Goal: Communication & Community: Answer question/provide support

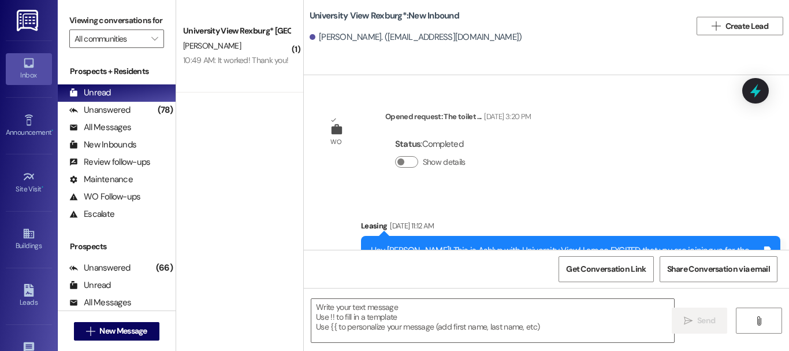
scroll to position [5012, 0]
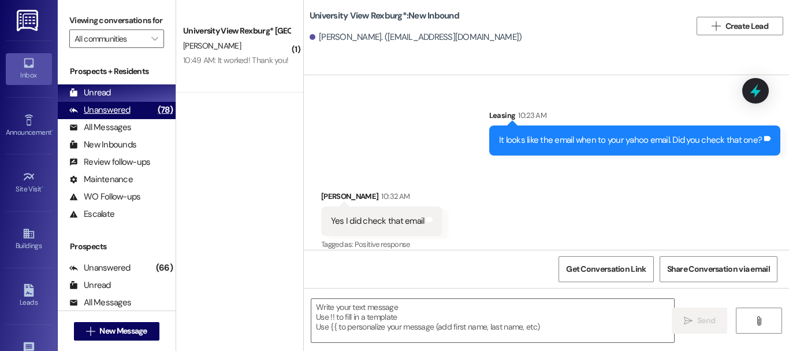
click at [127, 116] on div "Unanswered" at bounding box center [99, 110] width 61 height 12
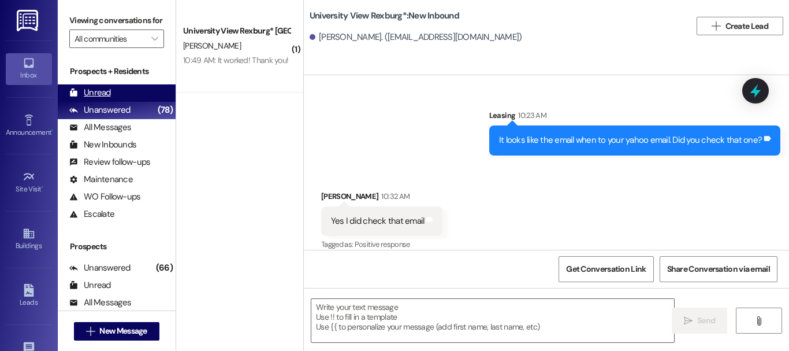
click at [138, 98] on div "Unread (0)" at bounding box center [117, 92] width 118 height 17
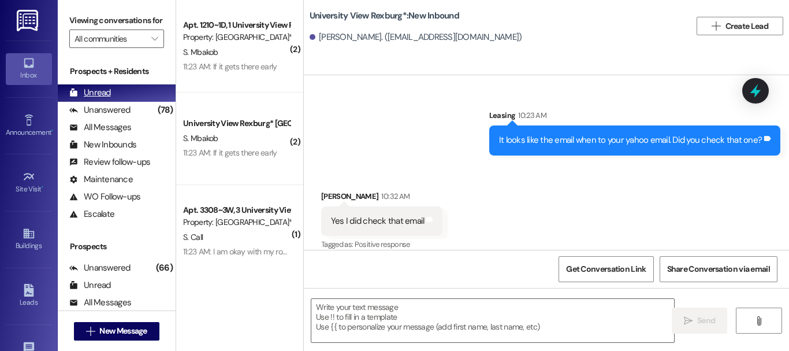
scroll to position [5011, 0]
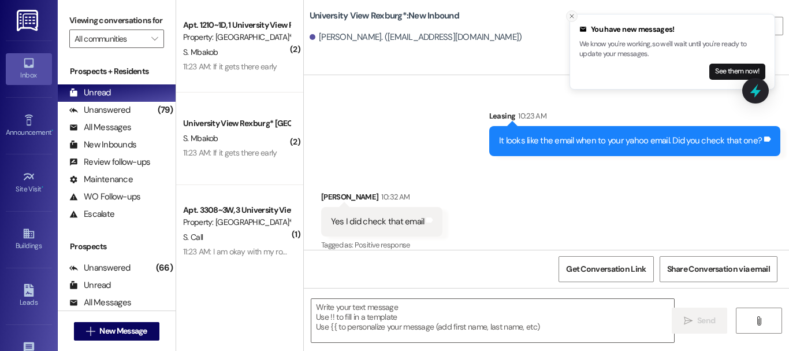
click at [571, 16] on line "Close toast" at bounding box center [571, 15] width 3 height 3
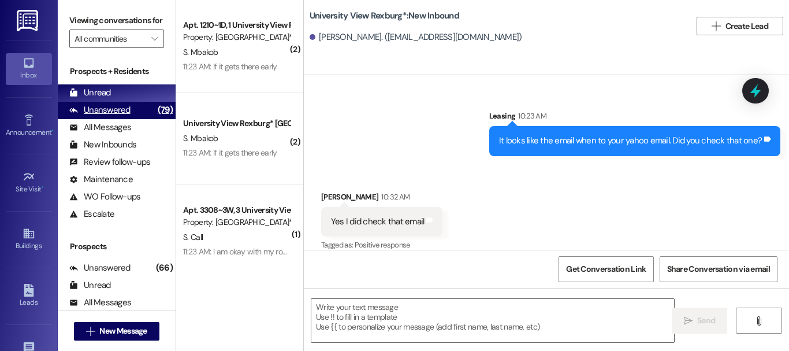
click at [103, 116] on div "Unanswered" at bounding box center [99, 110] width 61 height 12
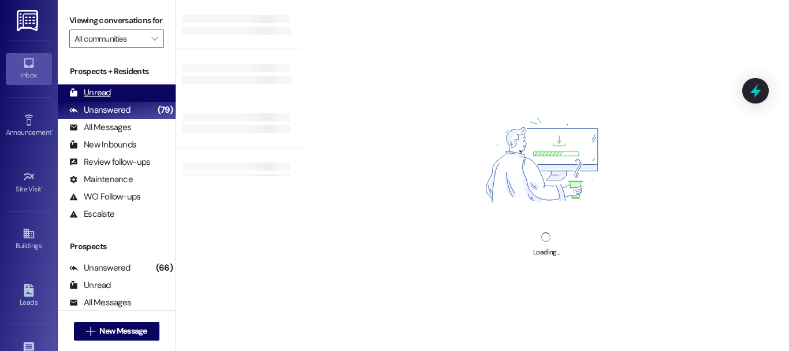
click at [102, 99] on div "Unread" at bounding box center [90, 93] width 42 height 12
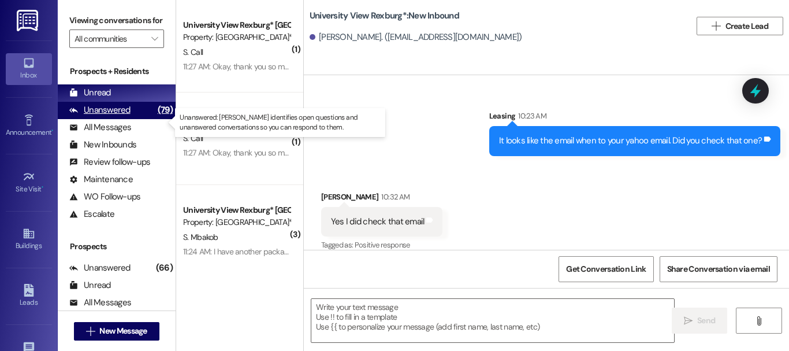
click at [109, 116] on div "Unanswered" at bounding box center [99, 110] width 61 height 12
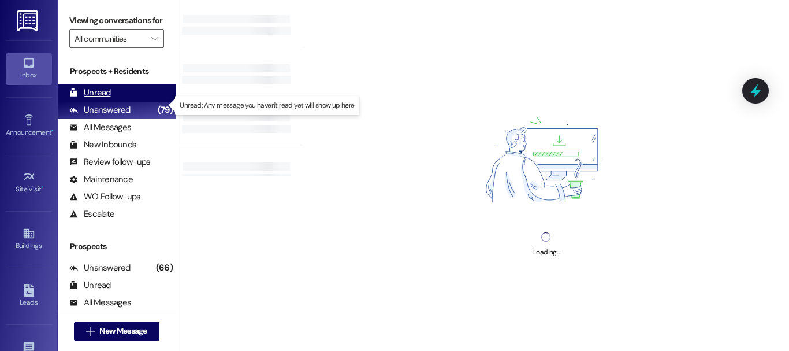
click at [105, 99] on div "Unread" at bounding box center [90, 93] width 42 height 12
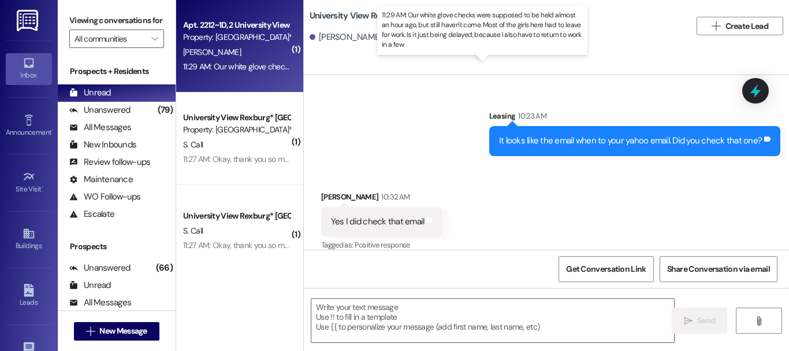
click at [270, 69] on div "11:29 AM: Our white glove checks were supposed to be held almost an hour ago, b…" at bounding box center [542, 66] width 718 height 10
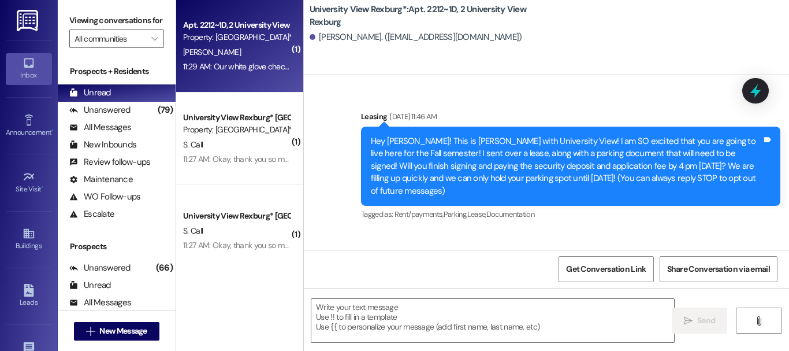
scroll to position [40257, 0]
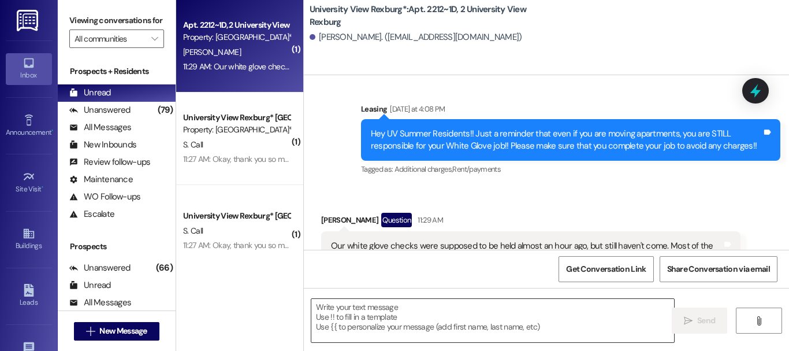
click at [511, 312] on textarea at bounding box center [492, 320] width 363 height 43
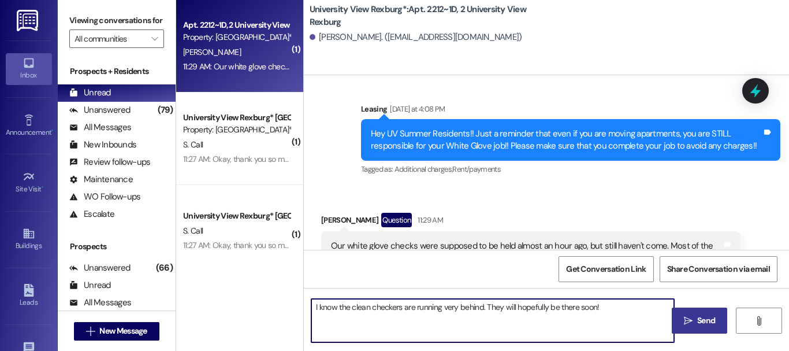
type textarea "I know the clean checkers are running very behind. They will hopefully be there…"
click at [684, 322] on icon "" at bounding box center [688, 320] width 9 height 9
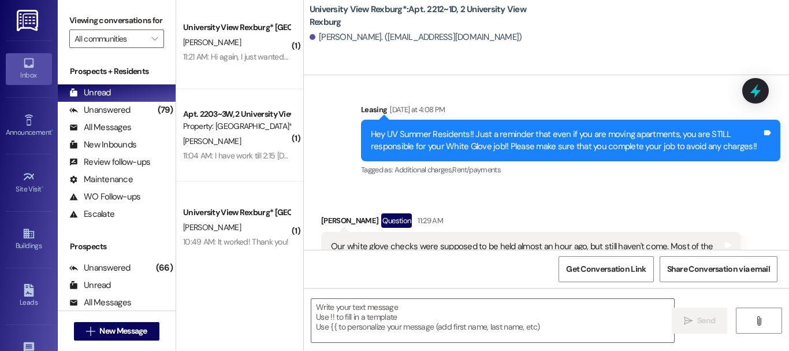
scroll to position [471, 0]
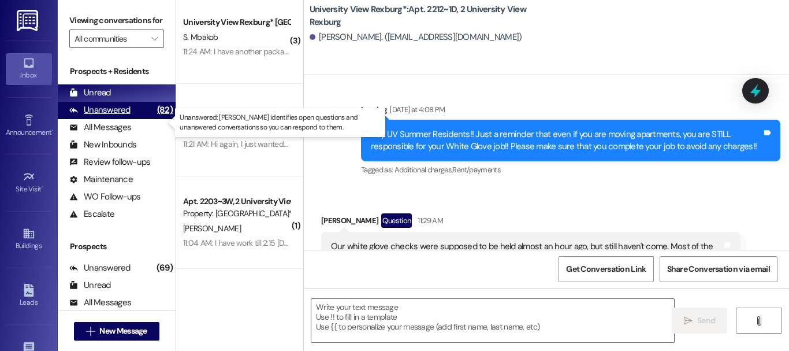
click at [122, 116] on div "Unanswered" at bounding box center [99, 110] width 61 height 12
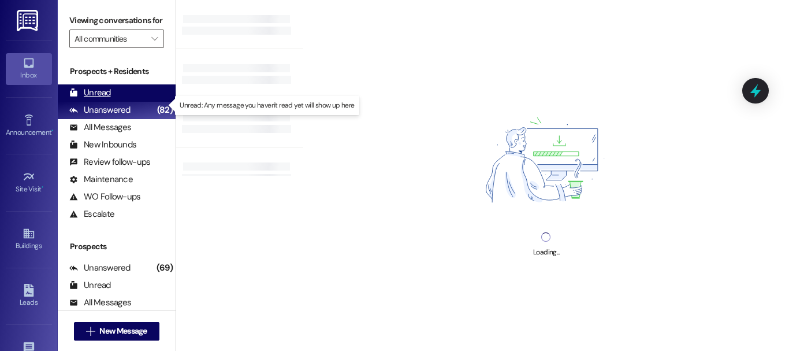
click at [117, 102] on div "Unread (0)" at bounding box center [117, 92] width 118 height 17
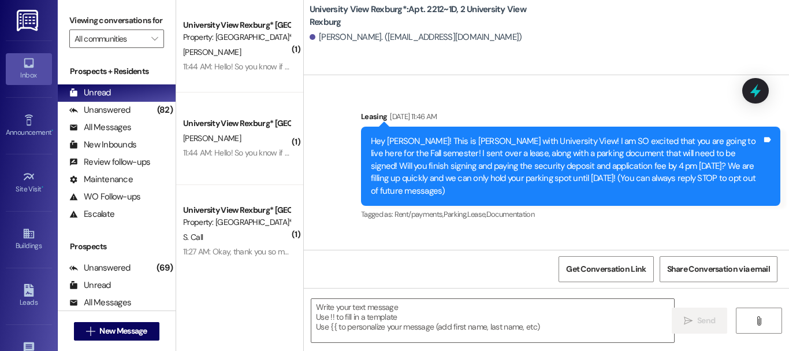
scroll to position [40256, 0]
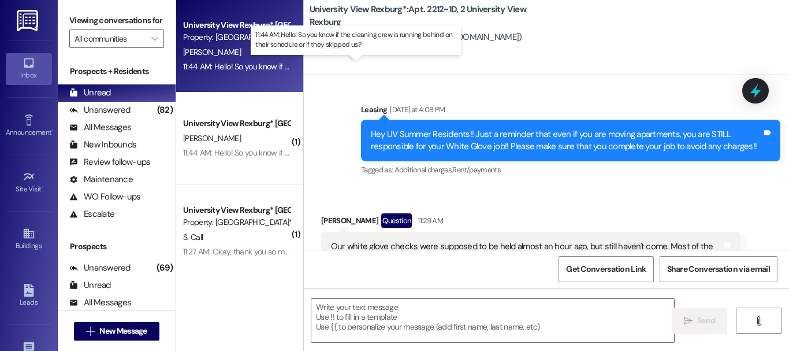
click at [210, 67] on div "11:44 AM: Hello! So you know if the cleaning crew is running behind on their sc…" at bounding box center [360, 66] width 354 height 10
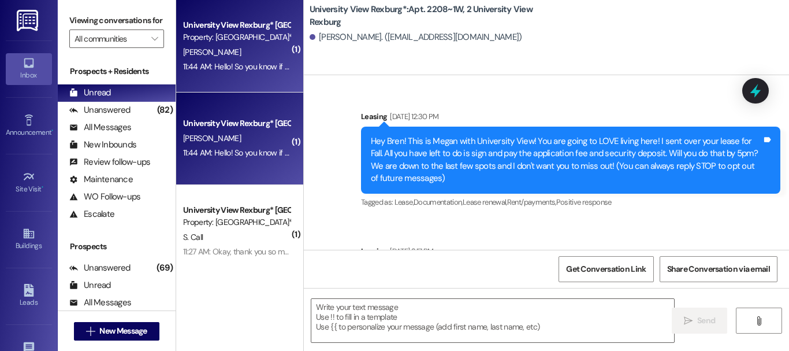
scroll to position [73093, 0]
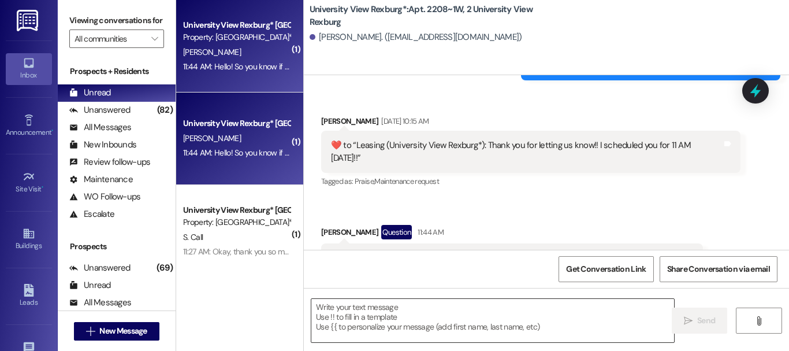
click at [455, 319] on textarea at bounding box center [492, 320] width 363 height 43
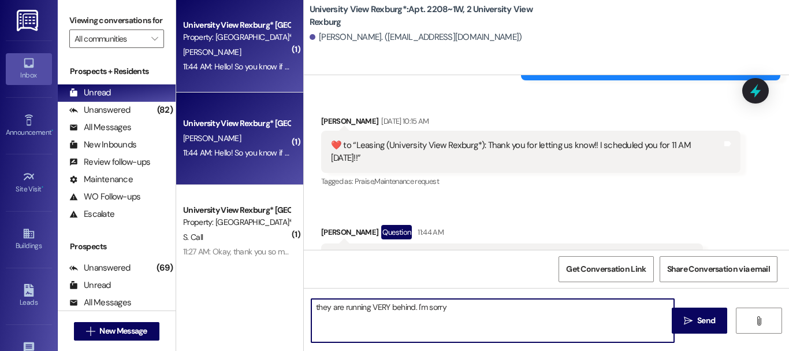
click at [315, 308] on textarea "they are running VERY behind. I'm sorry" at bounding box center [492, 320] width 363 height 43
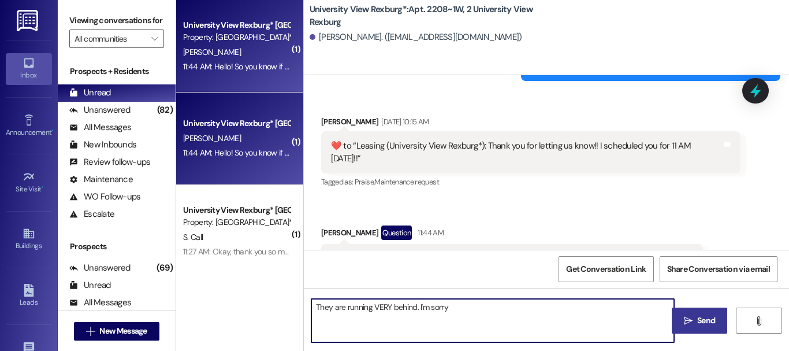
type textarea "They are running VERY behind. I'm sorry"
click at [685, 326] on span " Send" at bounding box center [700, 320] width 36 height 12
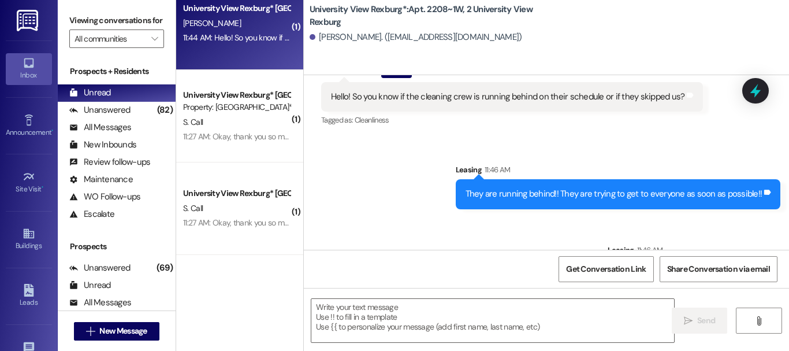
scroll to position [116, 0]
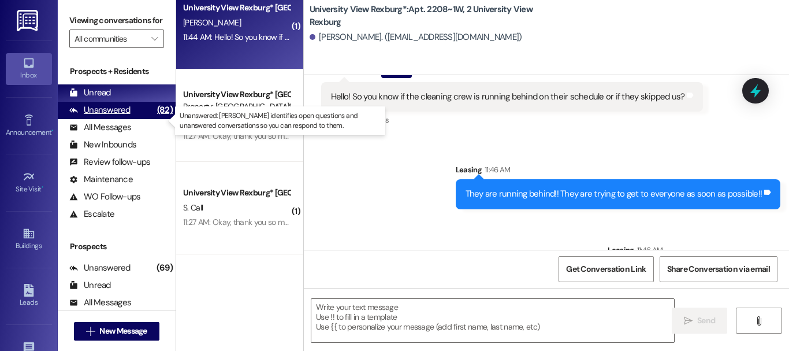
click at [109, 116] on div "Unanswered" at bounding box center [99, 110] width 61 height 12
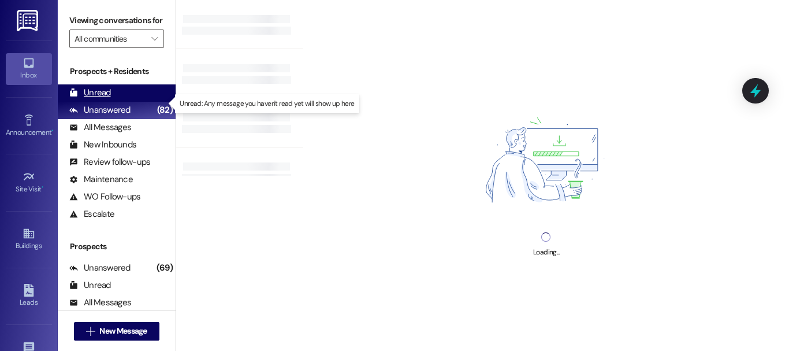
click at [107, 99] on div "Unread" at bounding box center [90, 93] width 42 height 12
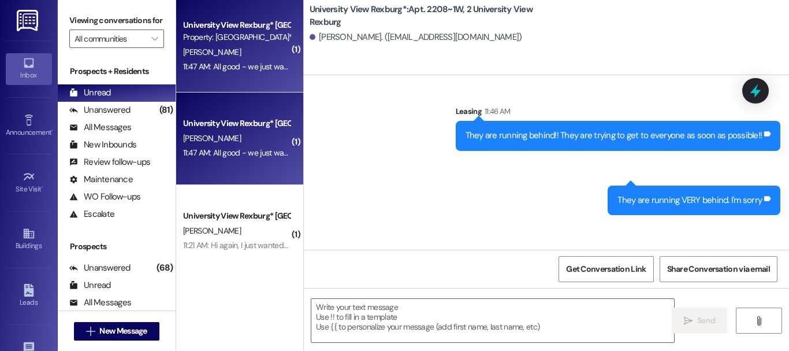
scroll to position [73318, 0]
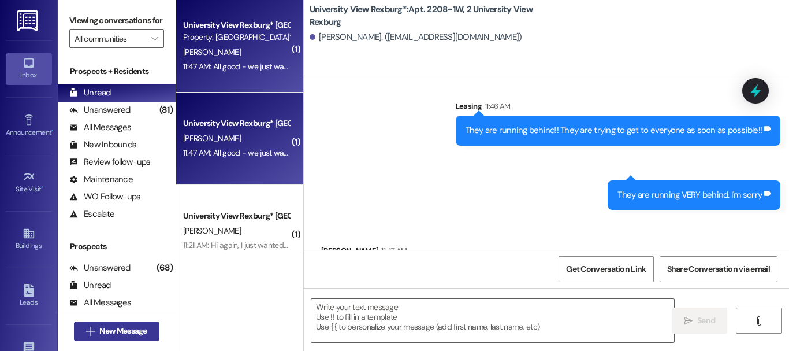
click at [124, 331] on span "New Message" at bounding box center [122, 331] width 47 height 12
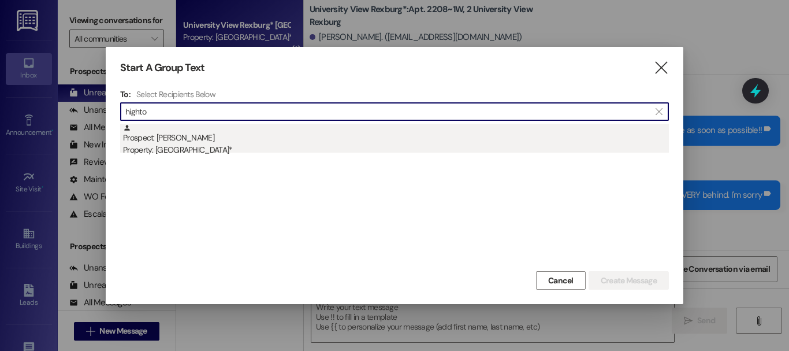
type input "highto"
click at [265, 144] on div "Property: [GEOGRAPHIC_DATA]*" at bounding box center [396, 150] width 546 height 12
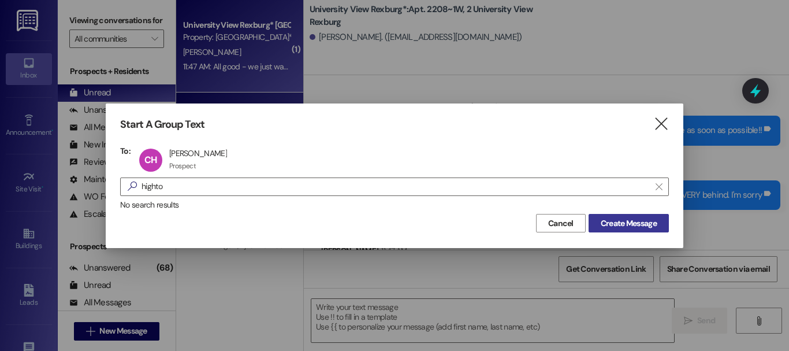
click at [641, 225] on span "Create Message" at bounding box center [629, 223] width 56 height 12
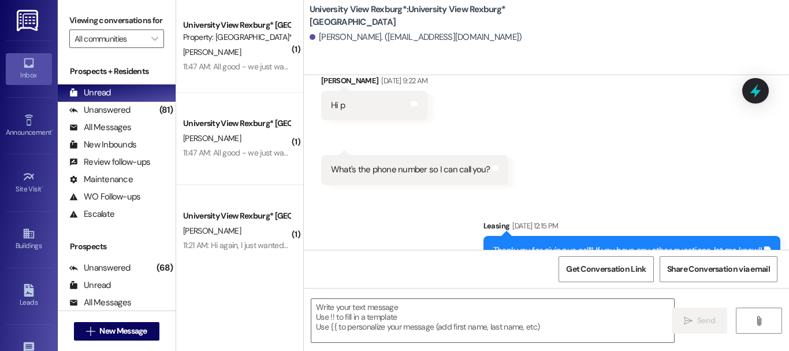
scroll to position [2, 0]
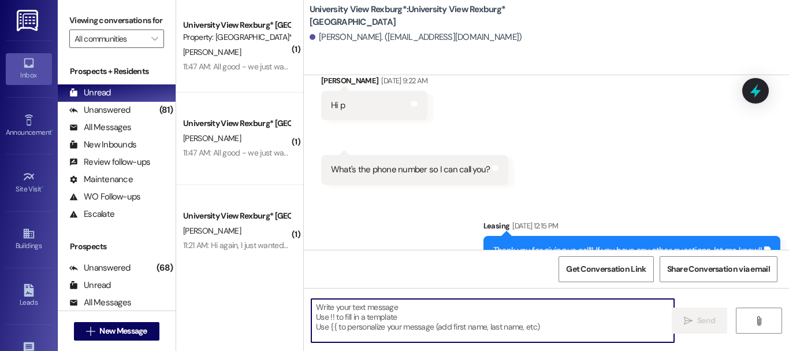
paste textarea "When you first walk into the main building, to your right will be a desk with 3…"
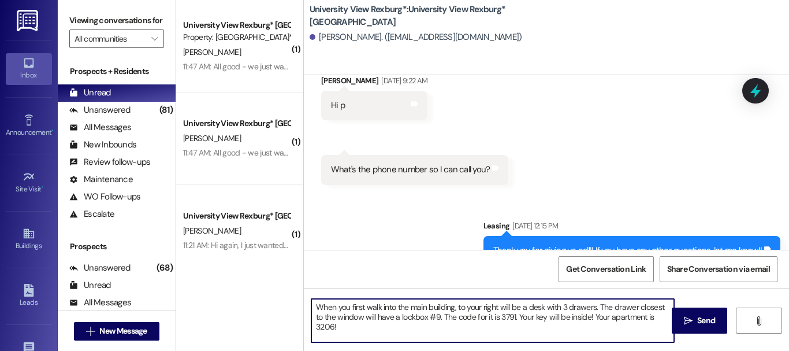
click at [436, 314] on textarea "When you first walk into the main building, to your right will be a desk with 3…" at bounding box center [492, 320] width 363 height 43
click at [513, 313] on textarea "When you first walk into the main building, to your right will be a desk with 3…" at bounding box center [492, 320] width 363 height 43
click at [331, 322] on textarea "When you first walk into the main building, to your right will be a desk with 3…" at bounding box center [492, 320] width 363 height 43
click at [314, 303] on textarea "When you first walk into the main building, to your right will be a desk with 3…" at bounding box center [492, 320] width 363 height 43
click at [396, 329] on textarea "Hey! When you first walk into the main building, to your right will be a desk w…" at bounding box center [492, 320] width 363 height 43
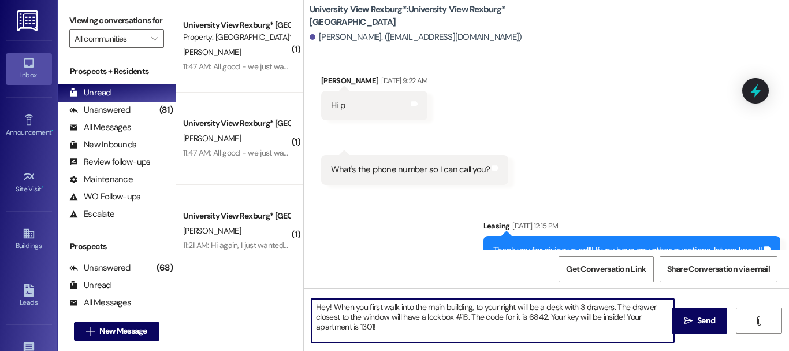
click at [330, 303] on textarea "Hey! When you first walk into the main building, to your right will be a desk w…" at bounding box center [492, 320] width 363 height 43
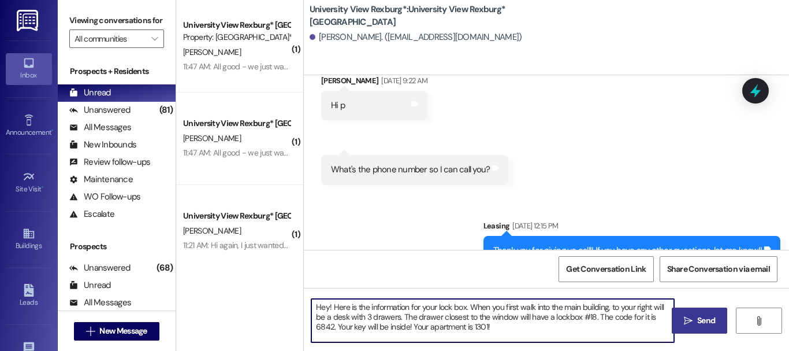
type textarea "Hey! Here is the information for your lock box. When you first walk into the ma…"
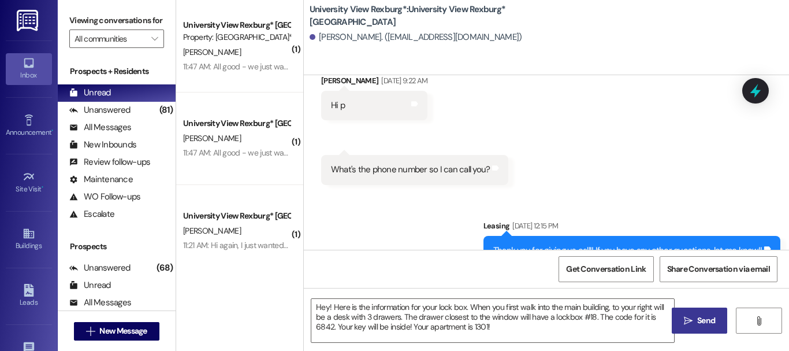
click at [695, 314] on span "Send" at bounding box center [706, 320] width 23 height 12
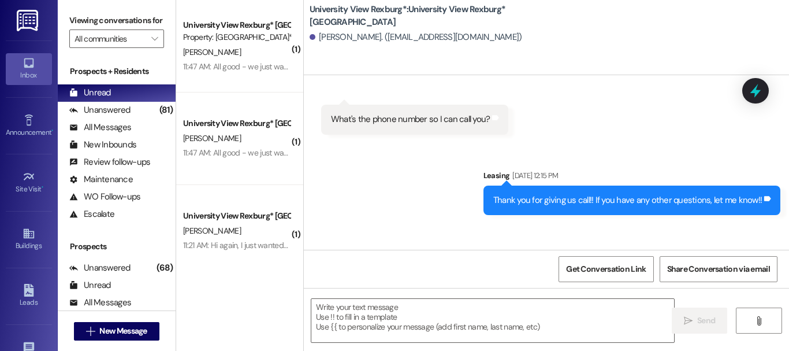
scroll to position [3618, 0]
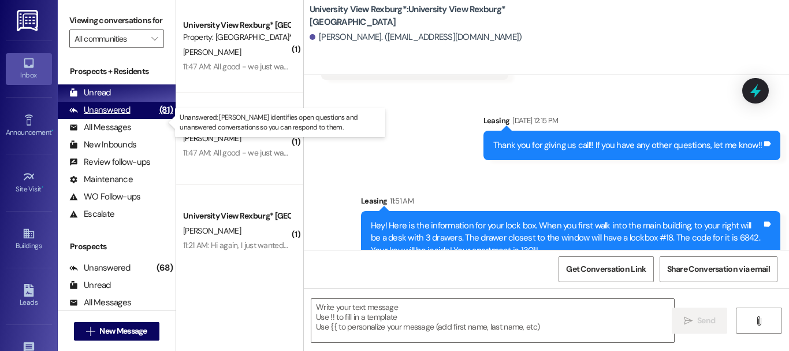
click at [101, 116] on div "Unanswered" at bounding box center [99, 110] width 61 height 12
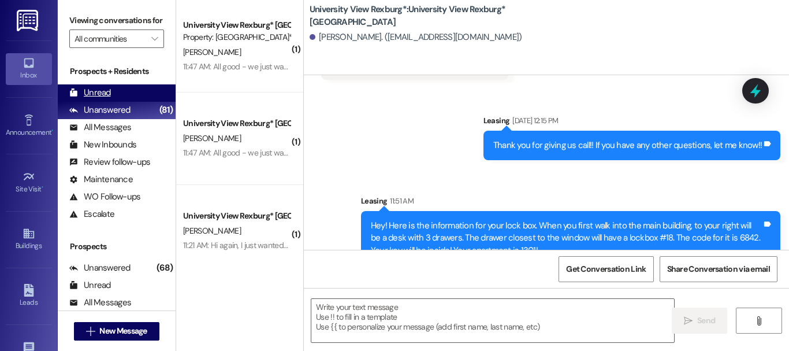
drag, startPoint x: 102, startPoint y: 107, endPoint x: 103, endPoint y: 97, distance: 10.5
click at [102, 99] on div "Unread" at bounding box center [90, 93] width 42 height 12
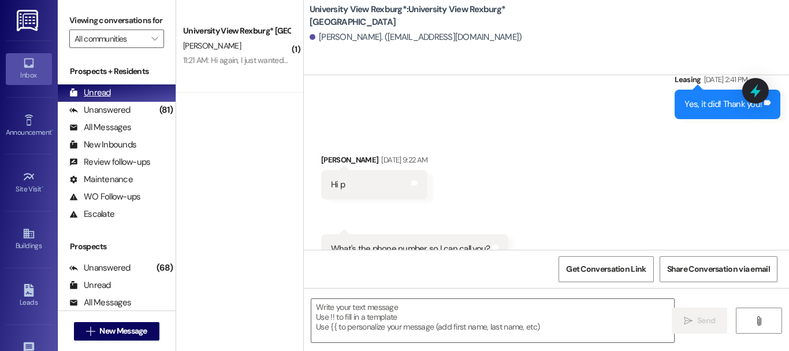
scroll to position [3432, 0]
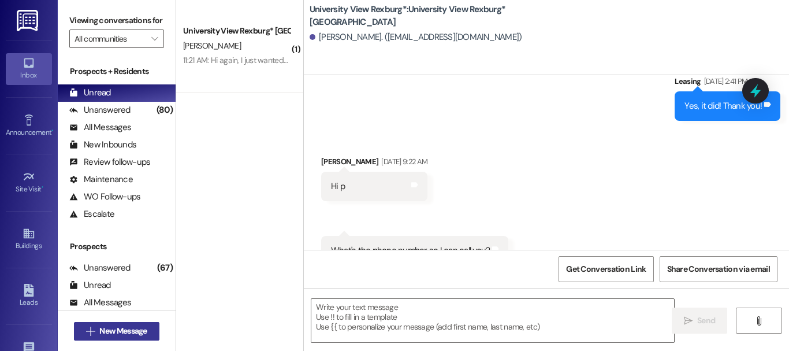
click at [124, 328] on span "New Message" at bounding box center [122, 331] width 47 height 12
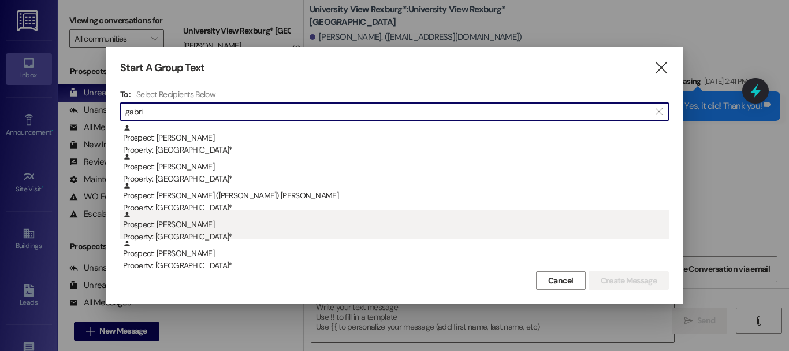
type input "gabri"
click at [247, 231] on div "Property: [GEOGRAPHIC_DATA]*" at bounding box center [396, 237] width 546 height 12
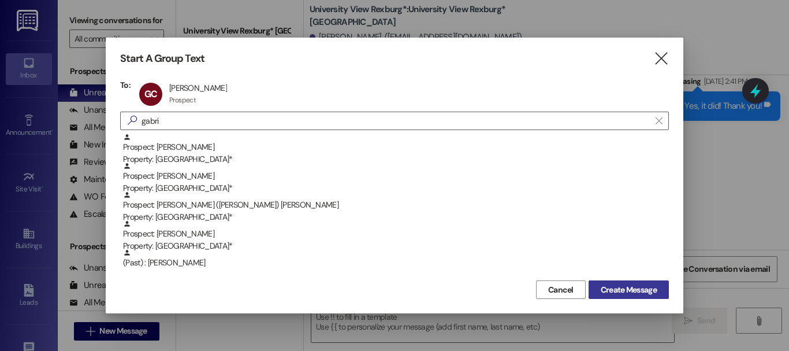
click at [624, 288] on span "Create Message" at bounding box center [629, 290] width 56 height 12
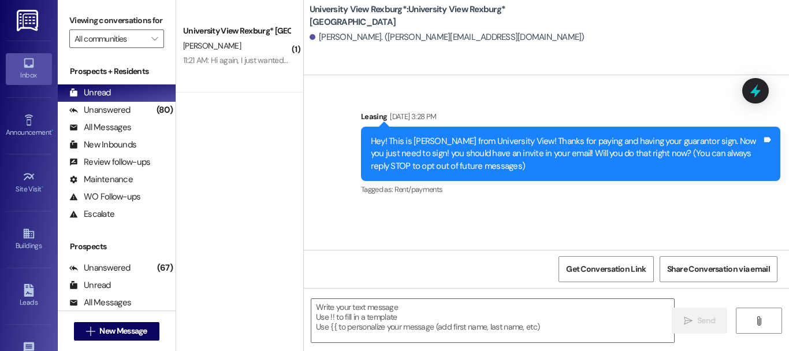
scroll to position [0, 0]
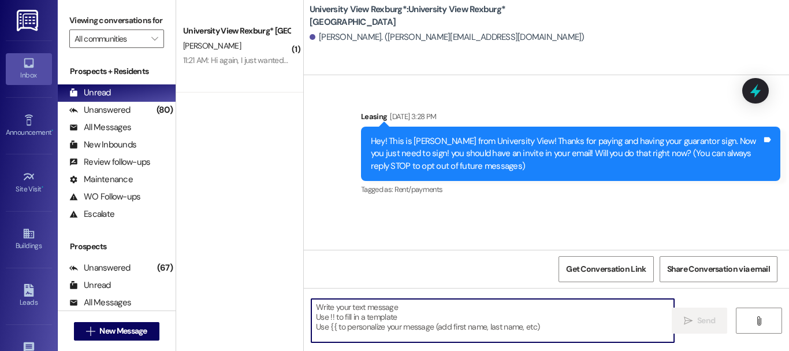
paste textarea "When you first walk into the main building, to your right will be a desk with 3…"
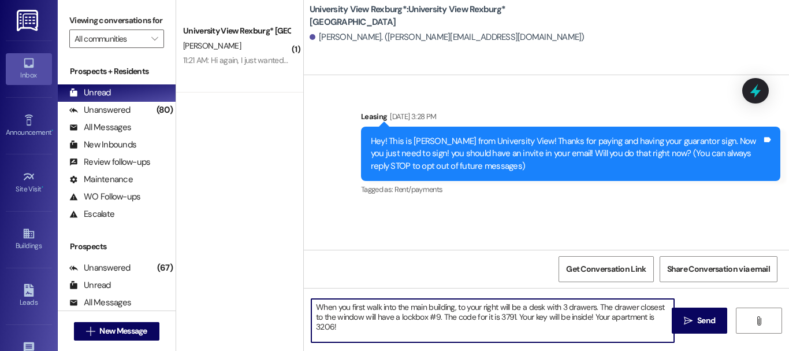
click at [313, 305] on textarea "When you first walk into the main building, to your right will be a desk with 3…" at bounding box center [492, 320] width 363 height 43
click at [314, 305] on textarea "When you first walk into the main building, to your right will be a desk with 3…" at bounding box center [492, 320] width 363 height 43
click at [447, 307] on textarea "Here is the information for your lock boxWhen you first walk into the main buil…" at bounding box center [492, 320] width 363 height 43
click at [448, 306] on textarea "Here is the information for your lock box.When you first walk into the main bui…" at bounding box center [492, 320] width 363 height 43
click at [571, 314] on textarea "Here is the information for your lock box. When you first walk into the main bu…" at bounding box center [492, 320] width 363 height 43
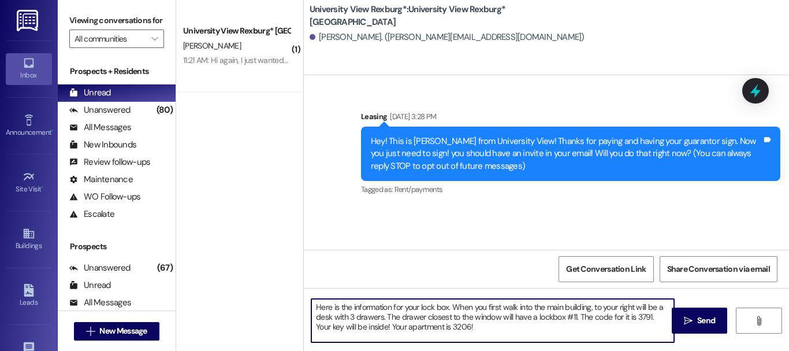
click at [647, 314] on textarea "Here is the information for your lock box. When you first walk into the main bu…" at bounding box center [492, 320] width 363 height 43
click at [451, 325] on textarea "Here is the information for your lock box. When you first walk into the main bu…" at bounding box center [492, 320] width 363 height 43
type textarea "Here is the information for your lock box. When you first walk into the main bu…"
click at [684, 318] on icon "" at bounding box center [688, 320] width 9 height 9
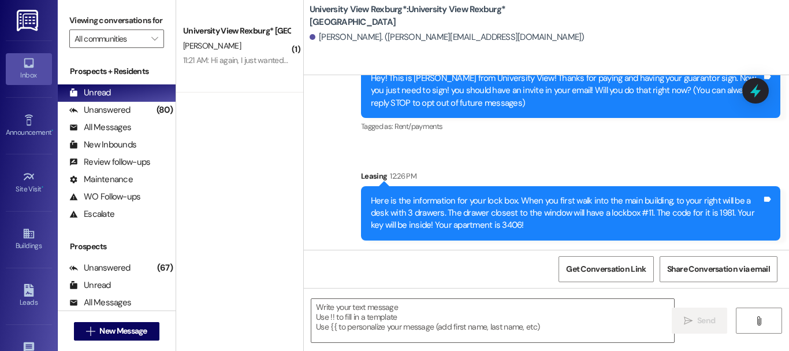
scroll to position [2, 0]
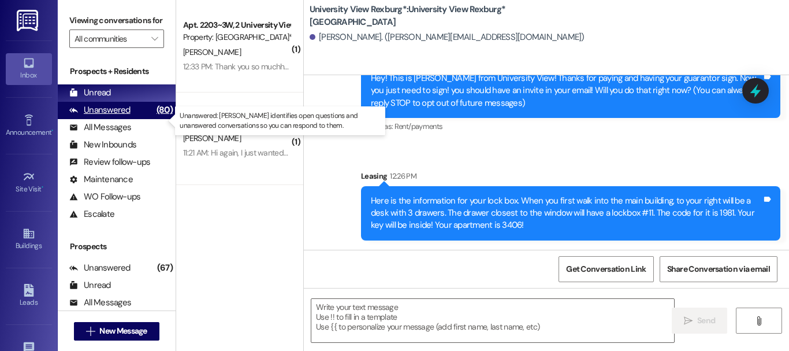
click at [91, 116] on div "Unanswered" at bounding box center [99, 110] width 61 height 12
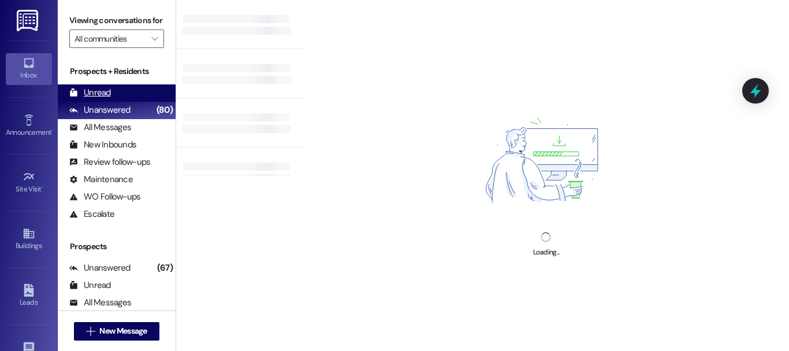
click at [91, 99] on div "Unread" at bounding box center [90, 93] width 42 height 12
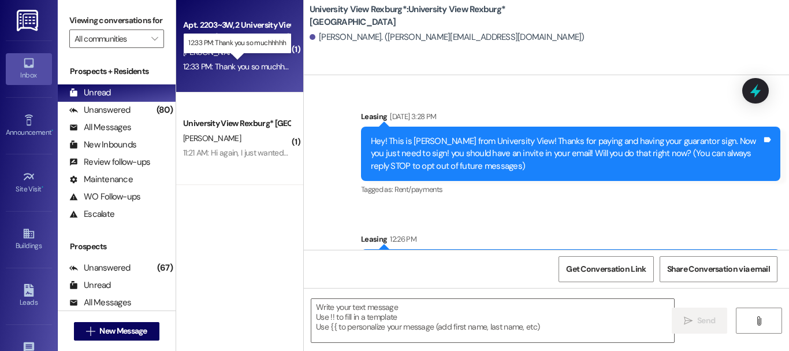
click at [266, 65] on div "12:33 PM: Thank you so muchhhhh 12:33 PM: Thank you so muchhhhh" at bounding box center [240, 66] width 114 height 10
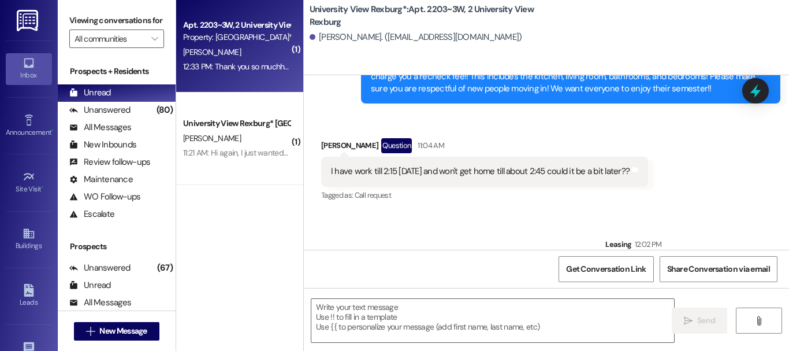
scroll to position [25430, 0]
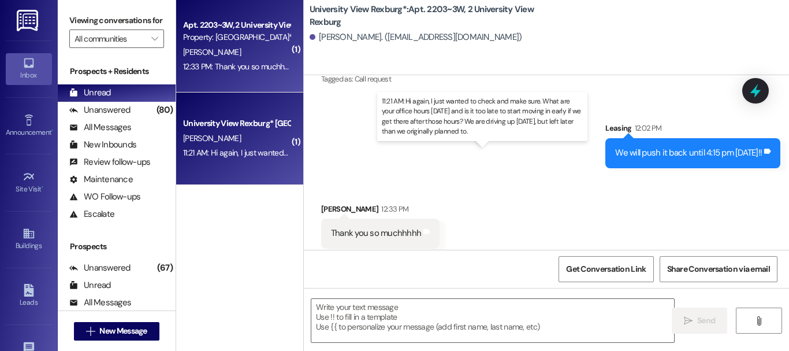
click at [254, 153] on div "11:21 AM: Hi again, I just wanted to check and make sure. What are your office …" at bounding box center [569, 152] width 772 height 10
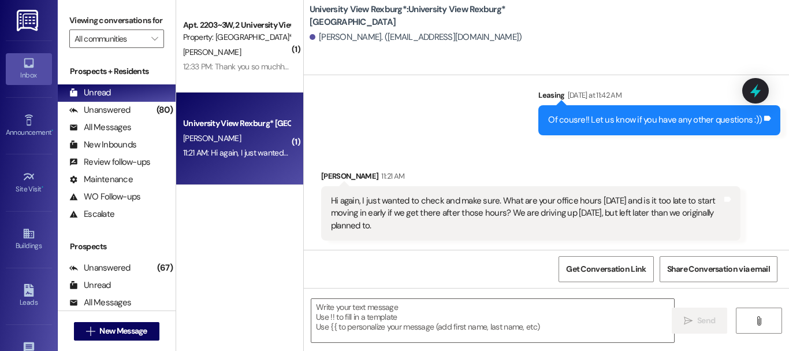
scroll to position [1085, 0]
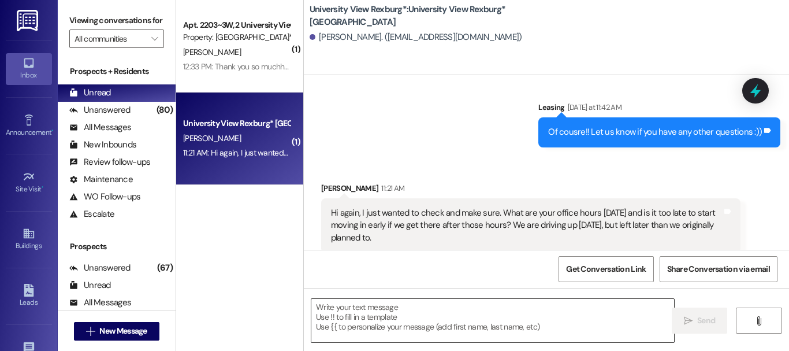
click at [475, 314] on textarea at bounding box center [492, 320] width 363 height 43
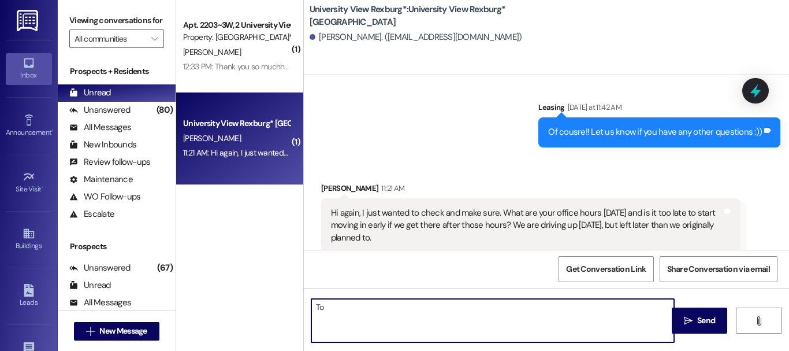
type textarea "T"
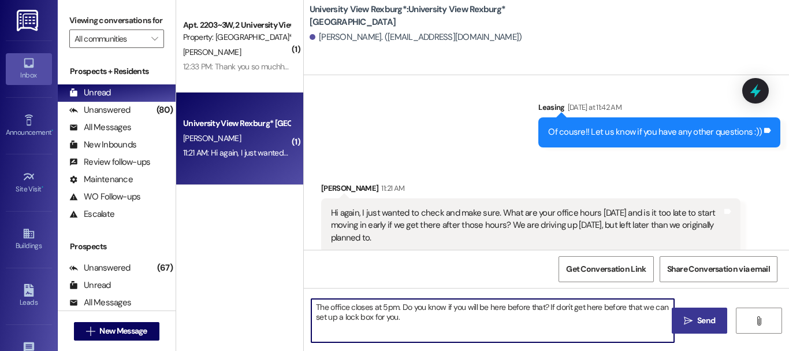
type textarea "The office closes at 5pm. Do you know if you will be here before that? If don't…"
click at [690, 316] on span " Send" at bounding box center [700, 320] width 36 height 12
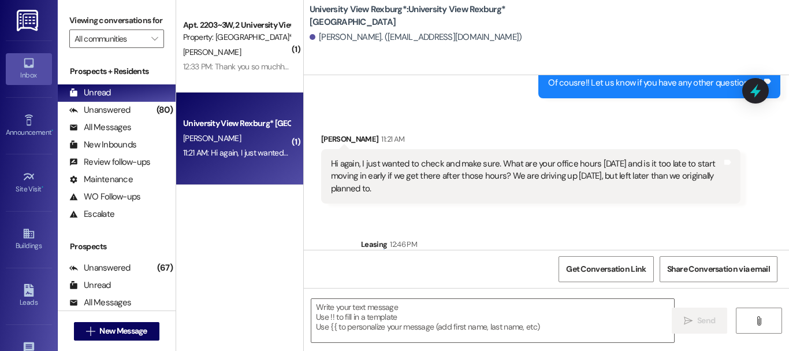
scroll to position [1178, 0]
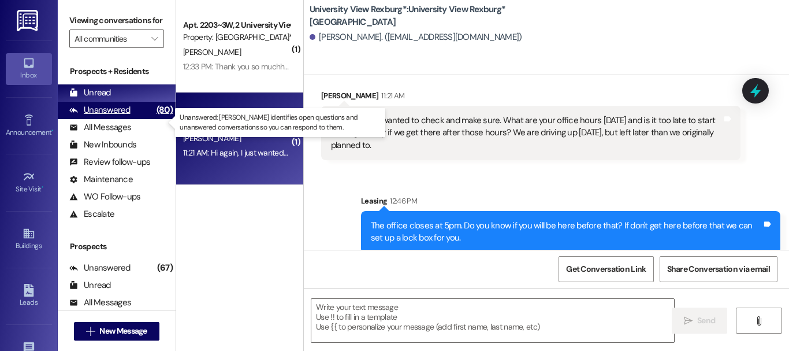
click at [132, 119] on div "Unanswered (80)" at bounding box center [117, 110] width 118 height 17
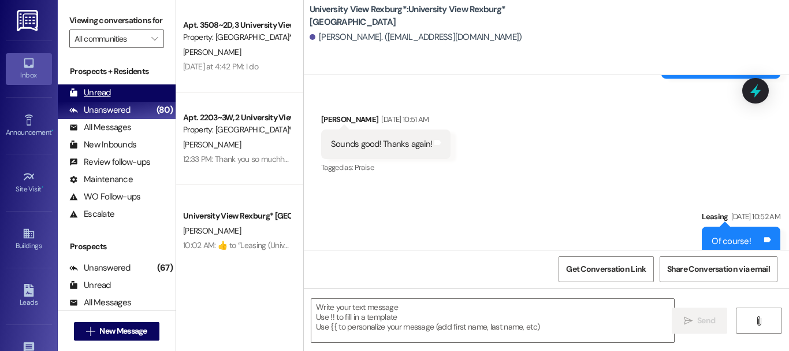
click at [113, 102] on div "Unread (0)" at bounding box center [117, 92] width 118 height 17
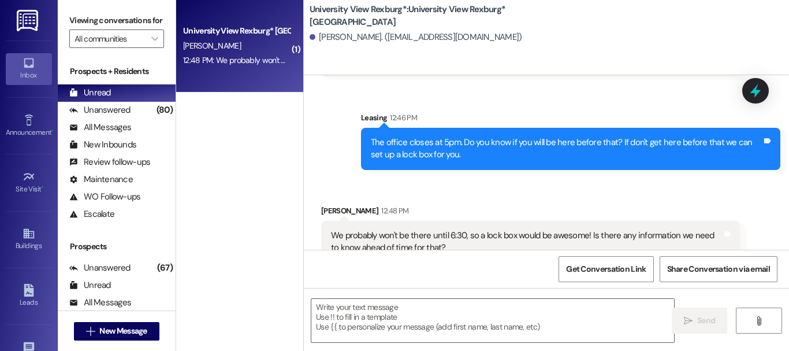
scroll to position [1270, 0]
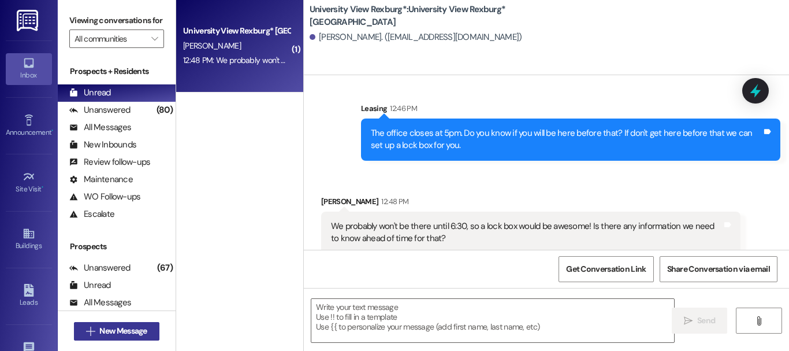
click at [118, 332] on span "New Message" at bounding box center [122, 331] width 47 height 12
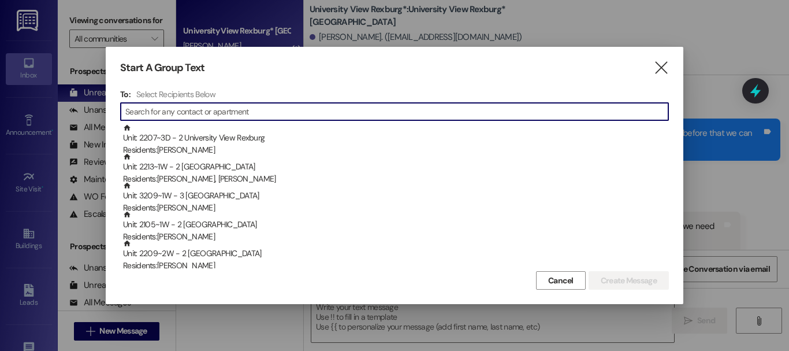
click at [293, 109] on input at bounding box center [396, 111] width 543 height 16
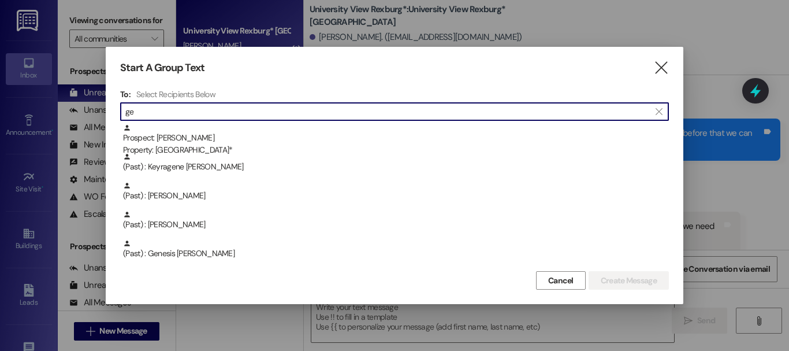
type input "g"
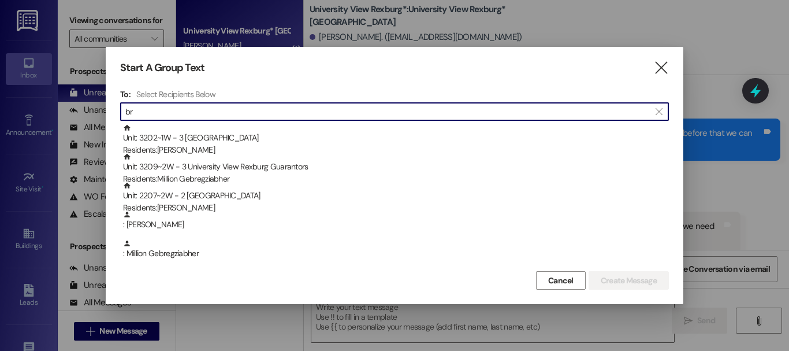
type input "b"
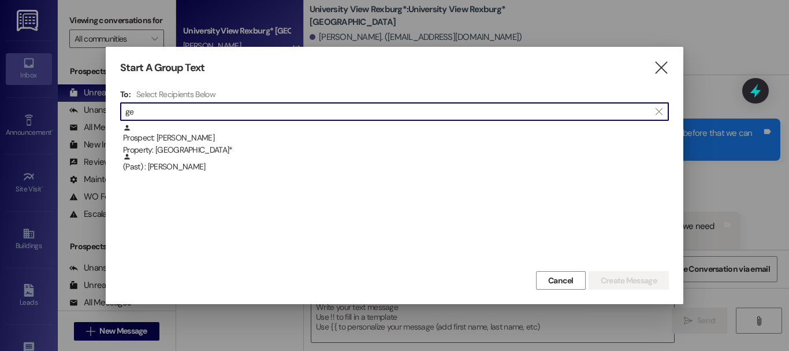
type input "g"
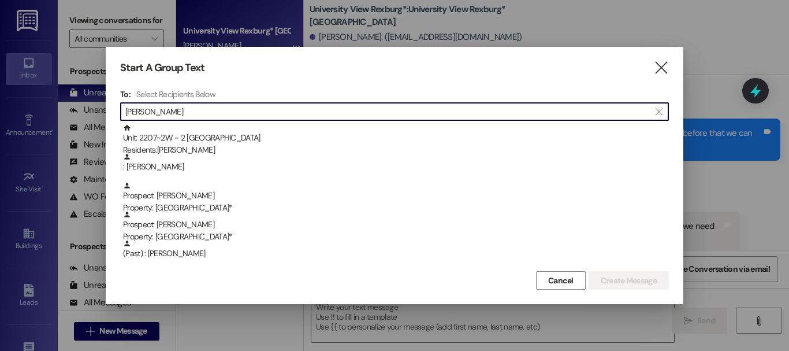
type input "[PERSON_NAME]"
click at [660, 68] on icon "" at bounding box center [662, 68] width 16 height 12
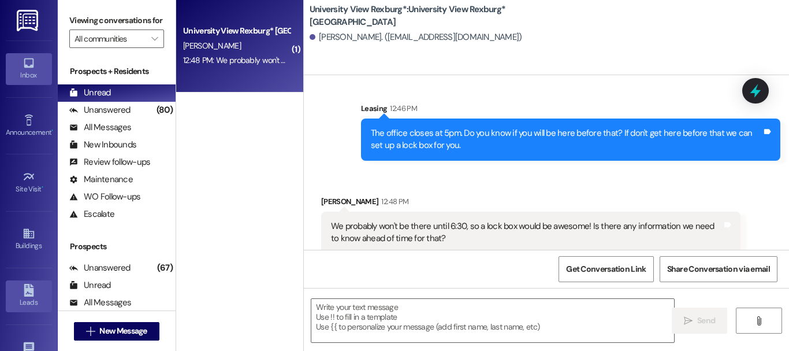
click at [23, 287] on icon at bounding box center [29, 290] width 13 height 13
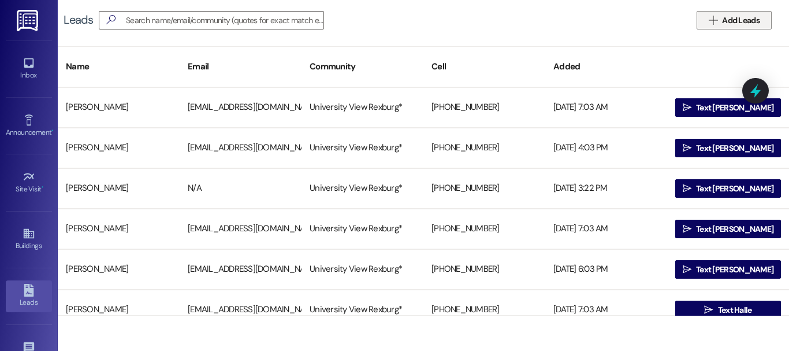
click at [721, 24] on span "Add Leads" at bounding box center [741, 20] width 42 height 12
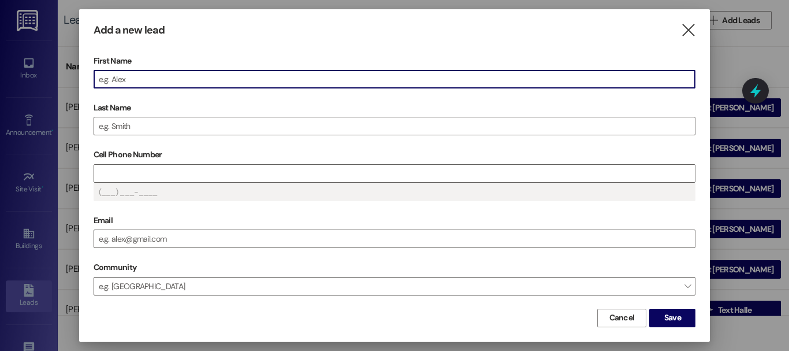
click at [347, 79] on input "First Name" at bounding box center [395, 78] width 602 height 17
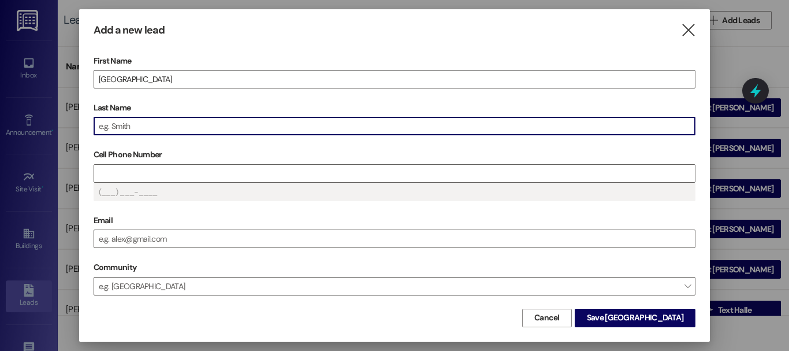
click at [328, 120] on input "Last Name" at bounding box center [395, 125] width 602 height 17
click at [268, 172] on input "Cell Phone Number" at bounding box center [395, 173] width 602 height 17
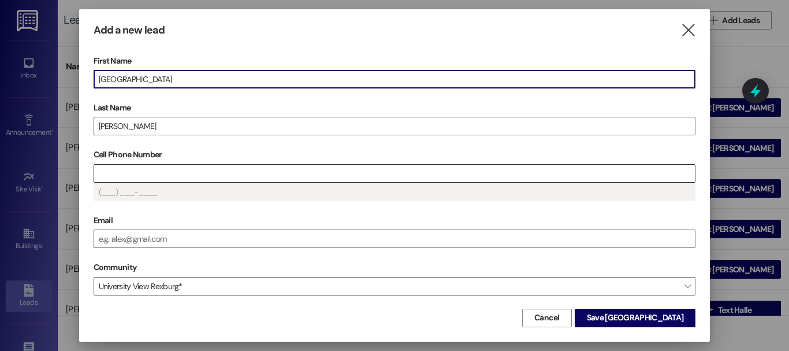
click at [185, 168] on input "Cell Phone Number" at bounding box center [395, 173] width 602 height 17
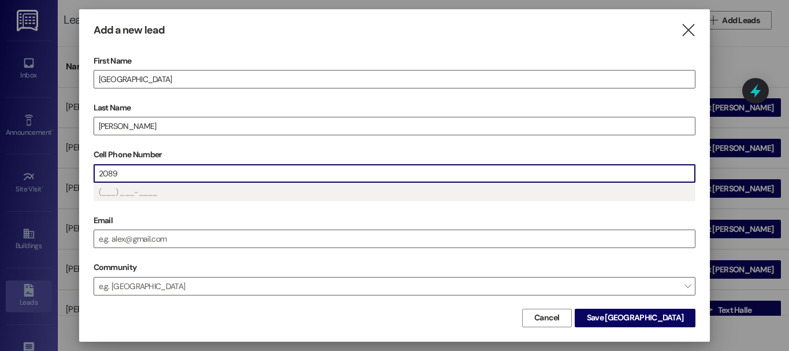
type input "(208) 9__-____"
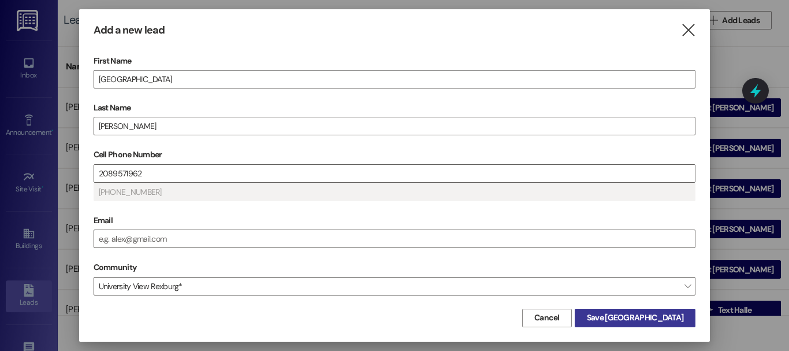
click at [667, 315] on span "Save [GEOGRAPHIC_DATA]" at bounding box center [635, 317] width 97 height 12
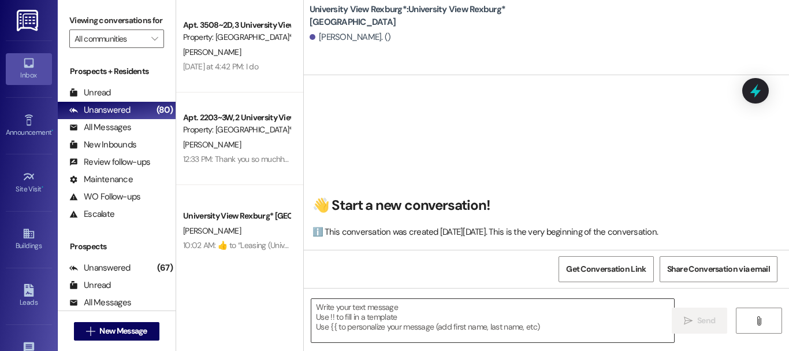
scroll to position [1, 0]
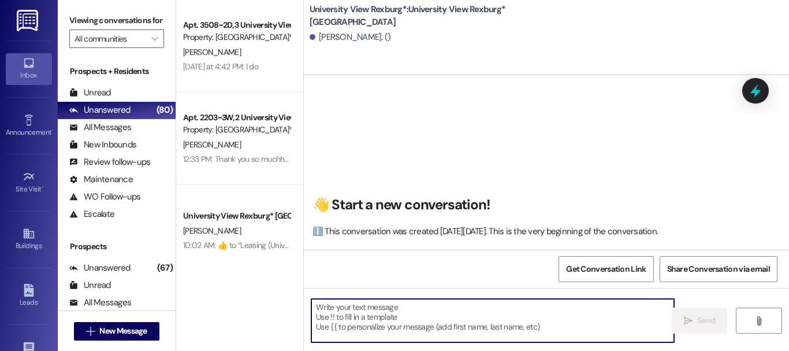
click at [470, 322] on textarea at bounding box center [492, 320] width 363 height 43
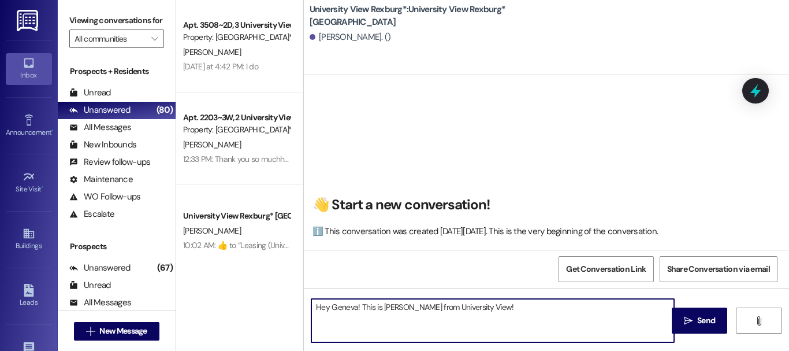
click at [506, 303] on textarea "Hey Geneva! This is [PERSON_NAME] from University View!" at bounding box center [492, 320] width 363 height 43
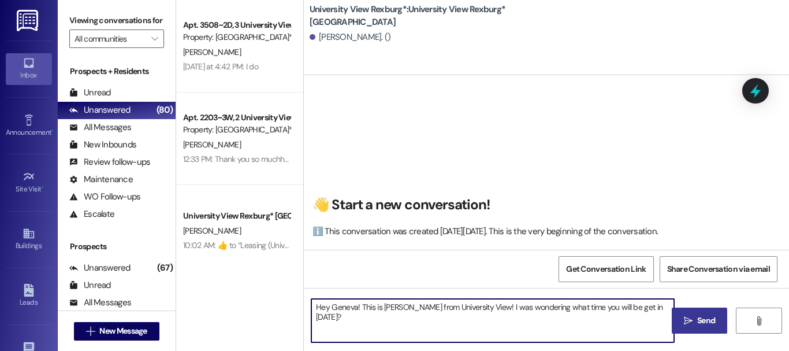
type textarea "Hey Geneva! This is [PERSON_NAME] from University View! I was wondering what ti…"
click at [682, 320] on span " Send" at bounding box center [700, 320] width 36 height 12
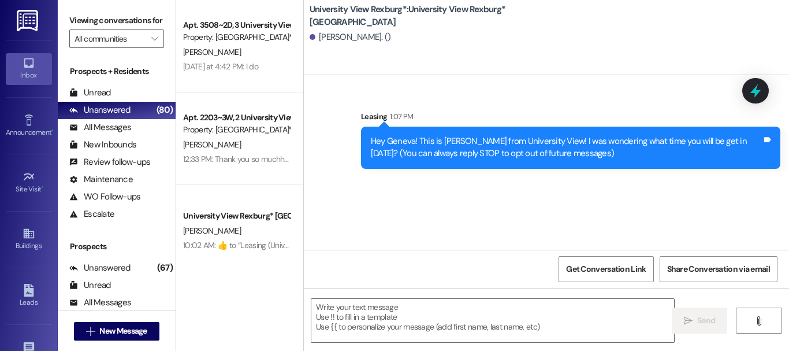
scroll to position [2, 0]
click at [92, 99] on div "Unread" at bounding box center [90, 93] width 42 height 12
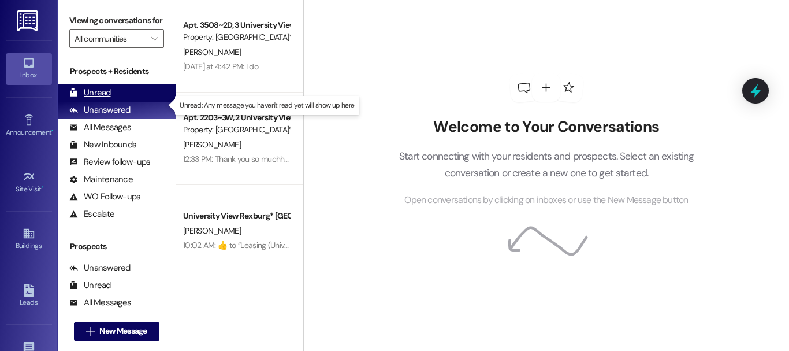
click at [112, 102] on div "Unread (0)" at bounding box center [117, 92] width 118 height 17
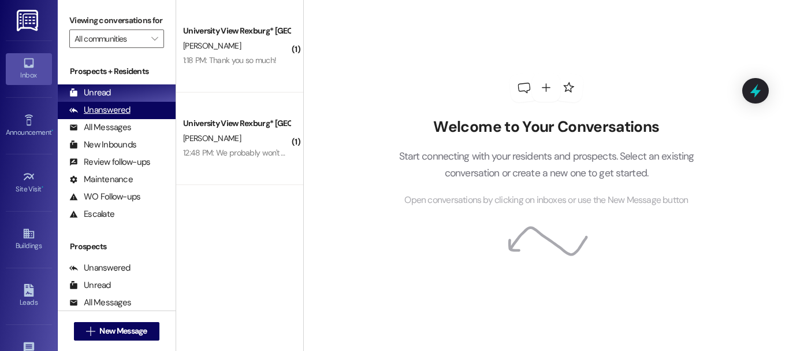
click at [103, 116] on div "Unanswered" at bounding box center [99, 110] width 61 height 12
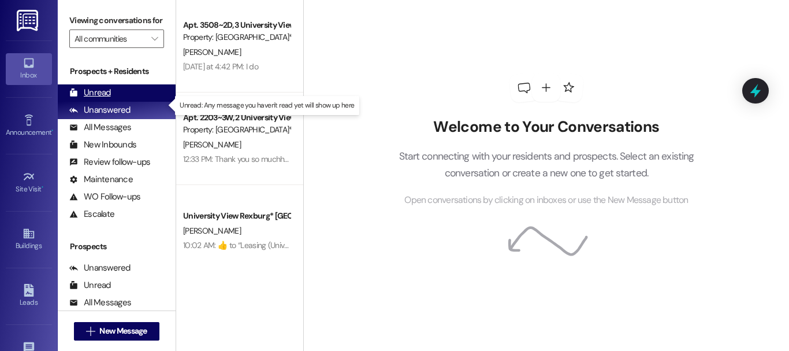
click at [95, 99] on div "Unread" at bounding box center [90, 93] width 42 height 12
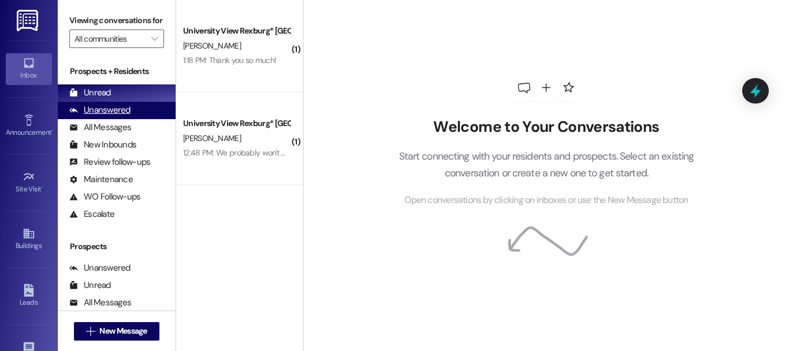
click at [107, 116] on div "Unanswered" at bounding box center [99, 110] width 61 height 12
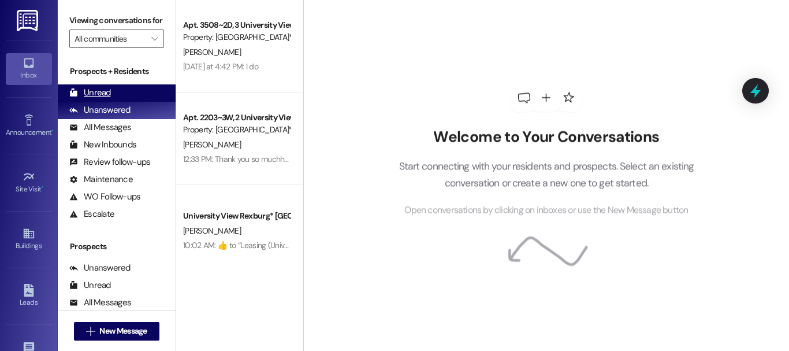
click at [103, 99] on div "Unread" at bounding box center [90, 93] width 42 height 12
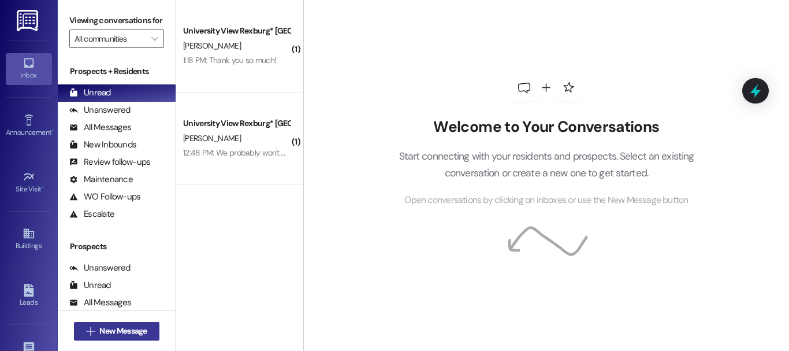
click at [131, 327] on span "New Message" at bounding box center [122, 331] width 47 height 12
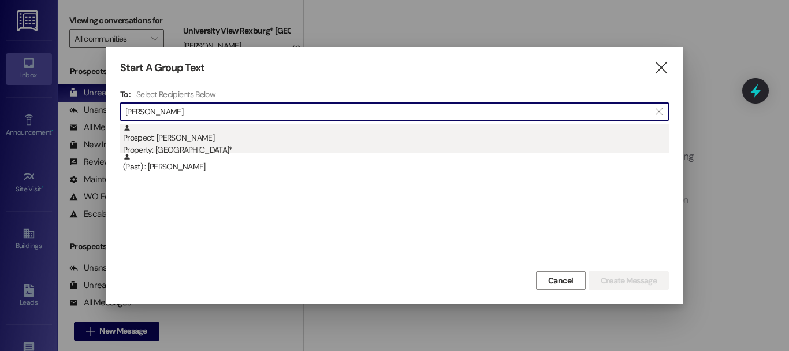
type input "[PERSON_NAME]"
click at [250, 138] on div "Prospect: [PERSON_NAME] Property: [GEOGRAPHIC_DATA]*" at bounding box center [396, 140] width 546 height 33
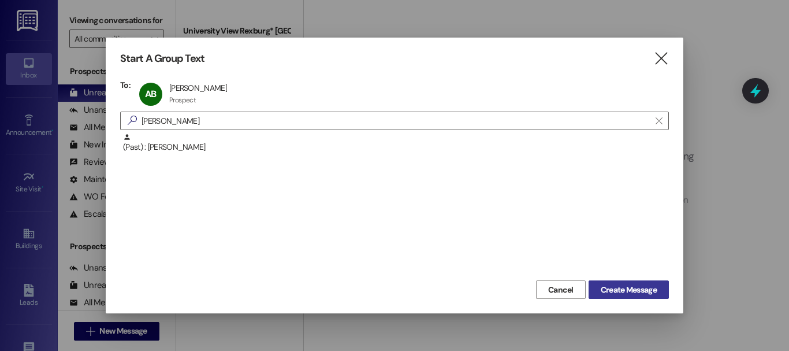
click at [646, 288] on span "Create Message" at bounding box center [629, 290] width 56 height 12
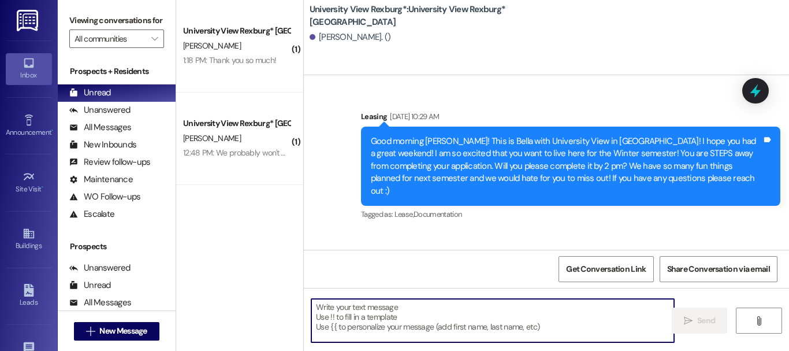
paste textarea "When you first walk into the main building, to your right will be a desk with 3…"
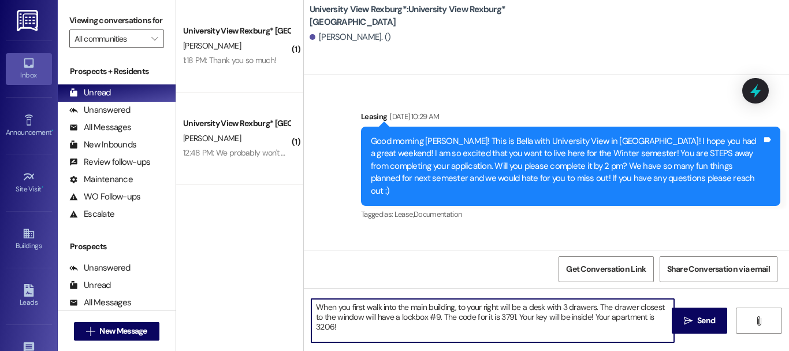
click at [437, 313] on textarea "When you first walk into the main building, to your right will be a desk with 3…" at bounding box center [492, 320] width 363 height 43
click at [513, 316] on textarea "When you first walk into the main building, to your right will be a desk with 3…" at bounding box center [492, 320] width 363 height 43
click at [332, 324] on textarea "When you first walk into the main building, to your right will be a desk with 3…" at bounding box center [492, 320] width 363 height 43
click at [354, 328] on textarea "When you first walk into the main building, to your right will be a desk with 3…" at bounding box center [492, 320] width 363 height 43
click at [313, 305] on textarea "When you first walk into the main building, to your right will be a desk with 3…" at bounding box center [492, 320] width 363 height 43
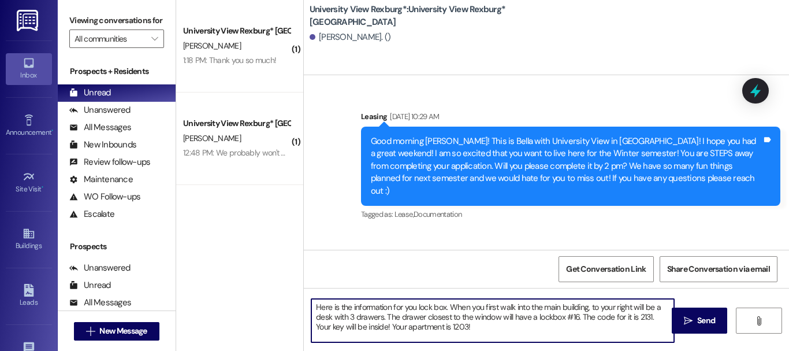
click at [466, 329] on textarea "Here is the information for you lock box. When you first walk into the main bui…" at bounding box center [492, 320] width 363 height 43
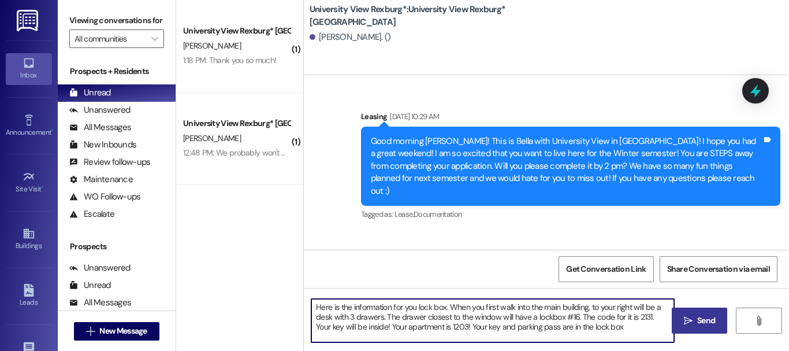
type textarea "Here is the information for you lock box. When you first walk into the main bui…"
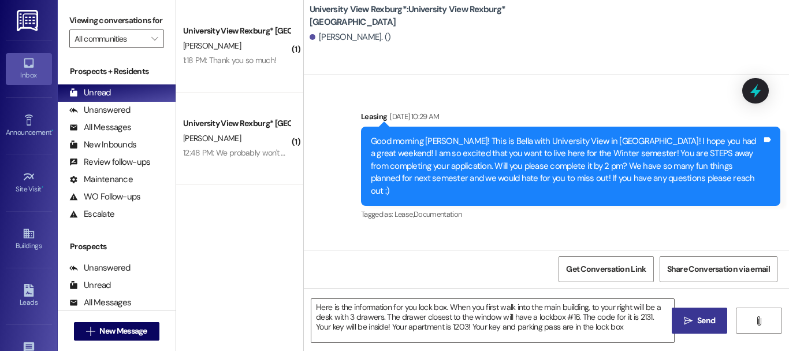
click at [714, 322] on button " Send" at bounding box center [700, 320] width 56 height 26
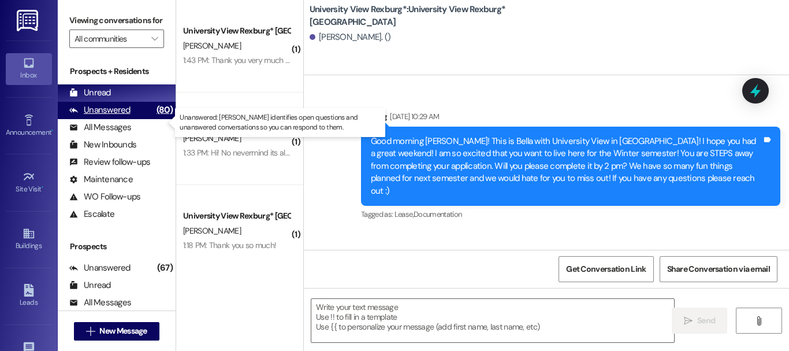
click at [109, 116] on div "Unanswered" at bounding box center [99, 110] width 61 height 12
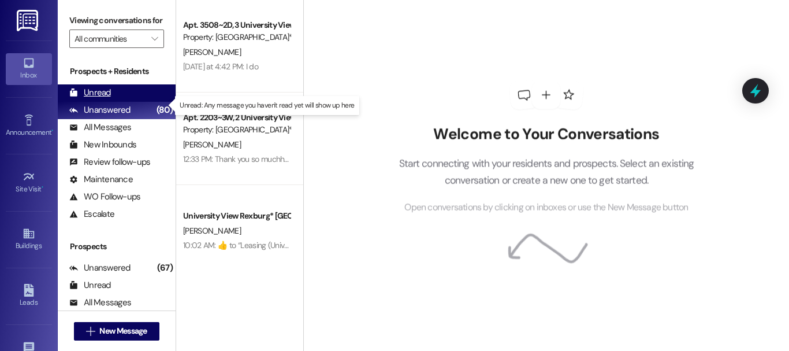
click at [106, 99] on div "Unread" at bounding box center [90, 93] width 42 height 12
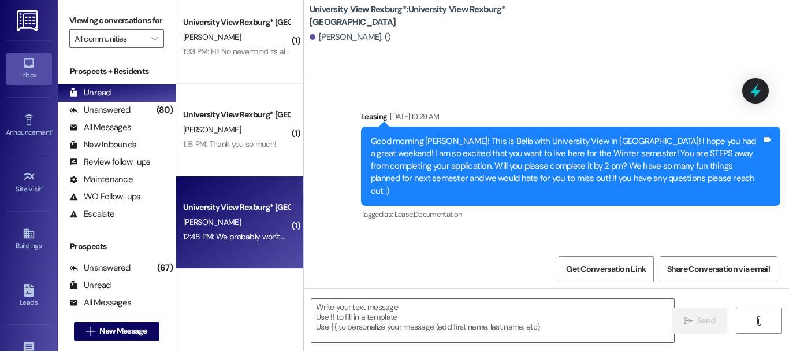
scroll to position [2, 0]
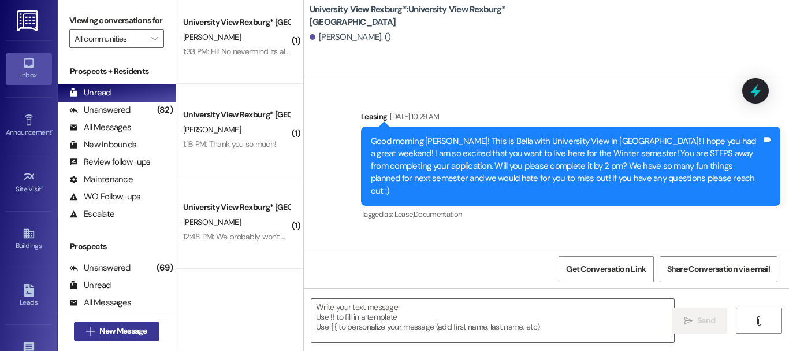
click at [154, 327] on button " New Message" at bounding box center [117, 331] width 86 height 18
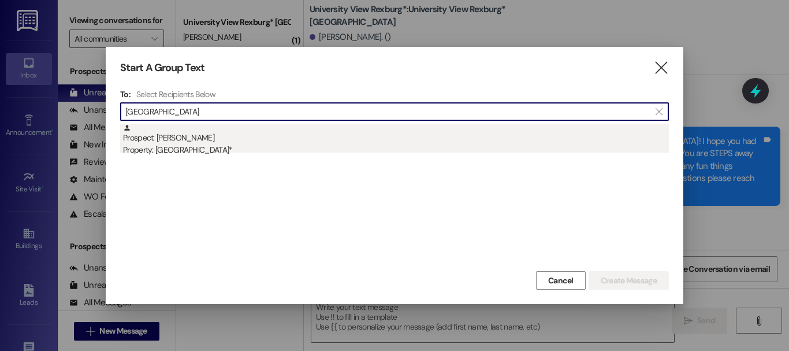
type input "[GEOGRAPHIC_DATA]"
click at [269, 136] on div "Prospect: Geneva Brewer Property: University View Rexburg*" at bounding box center [396, 140] width 546 height 33
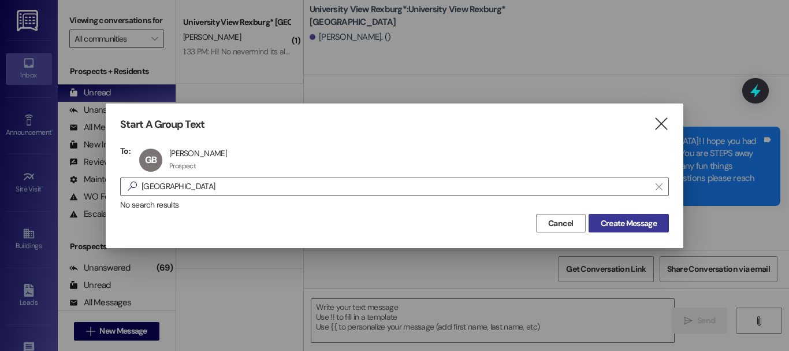
click at [630, 223] on span "Create Message" at bounding box center [629, 223] width 56 height 12
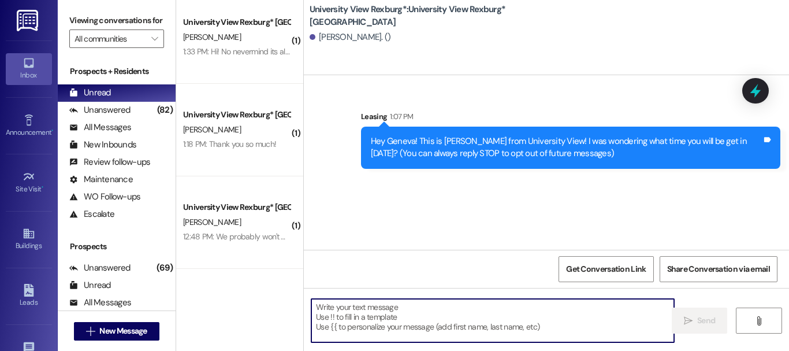
paste textarea "When you first walk into the main building, to your right will be a desk with 3…"
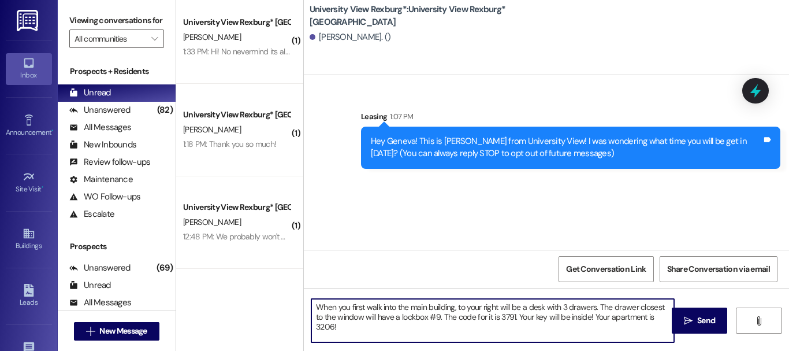
click at [436, 313] on textarea "When you first walk into the main building, to your right will be a desk with 3…" at bounding box center [492, 320] width 363 height 43
click at [513, 313] on textarea "When you first walk into the main building, to your right will be a desk with 3…" at bounding box center [492, 320] width 363 height 43
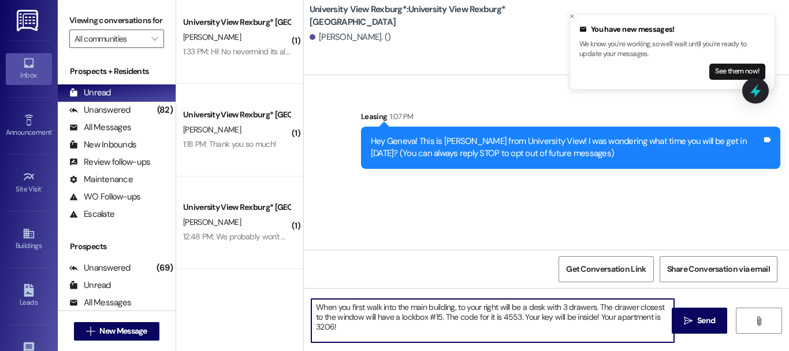
click at [331, 322] on textarea "When you first walk into the main building, to your right will be a desk with 3…" at bounding box center [492, 320] width 363 height 43
type textarea "When you first walk into the main building, to your right will be a desk with 3…"
click at [699, 319] on span "Send" at bounding box center [706, 320] width 18 height 12
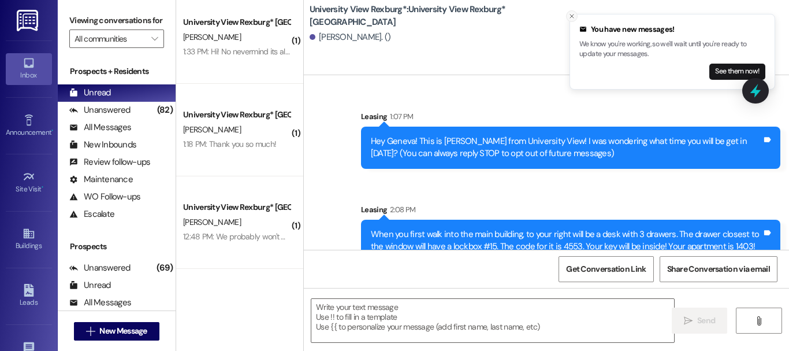
click at [570, 12] on button "Close toast" at bounding box center [572, 16] width 12 height 12
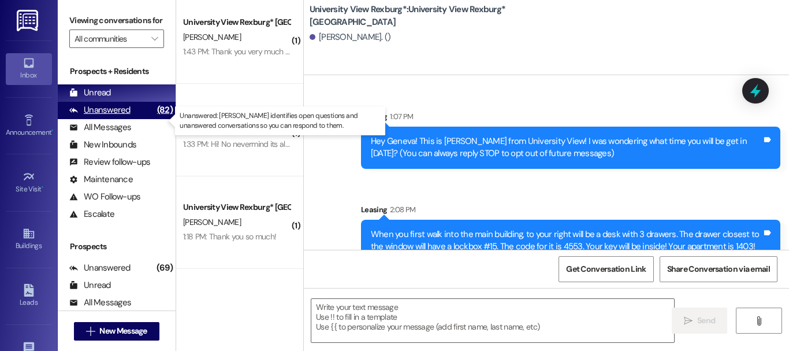
click at [106, 116] on div "Unanswered" at bounding box center [99, 110] width 61 height 12
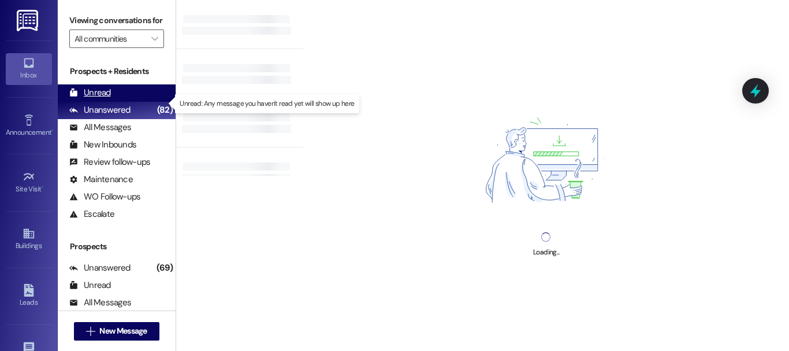
click at [98, 99] on div "Unread" at bounding box center [90, 93] width 42 height 12
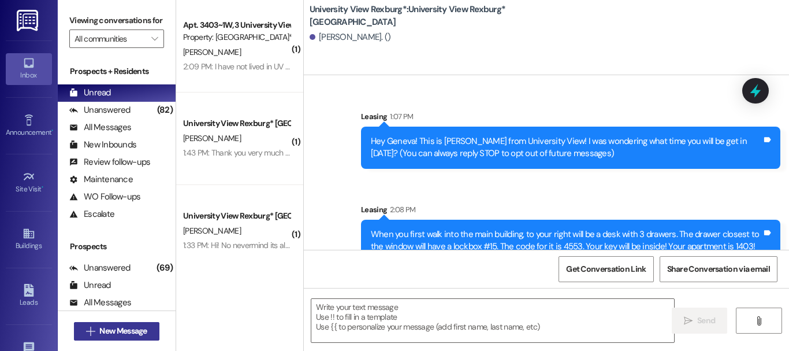
click at [139, 329] on span "New Message" at bounding box center [122, 331] width 47 height 12
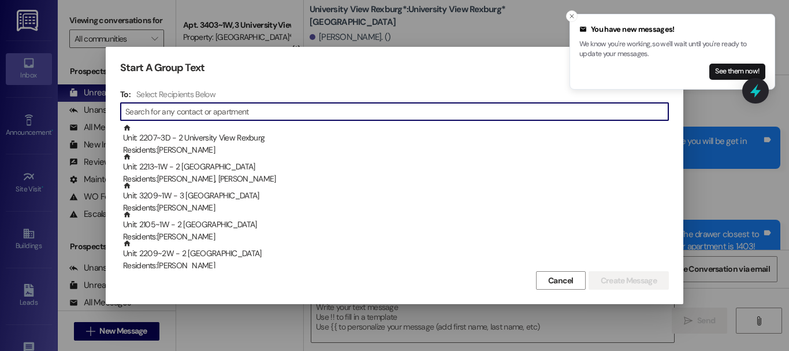
click at [428, 110] on input at bounding box center [396, 111] width 543 height 16
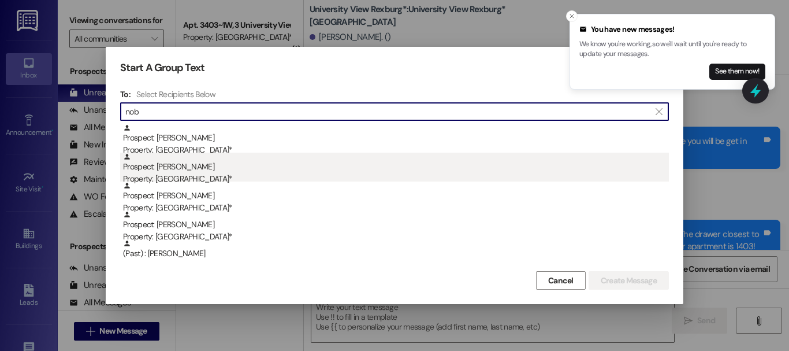
type input "nob"
click at [174, 177] on div "Property: [GEOGRAPHIC_DATA]*" at bounding box center [396, 179] width 546 height 12
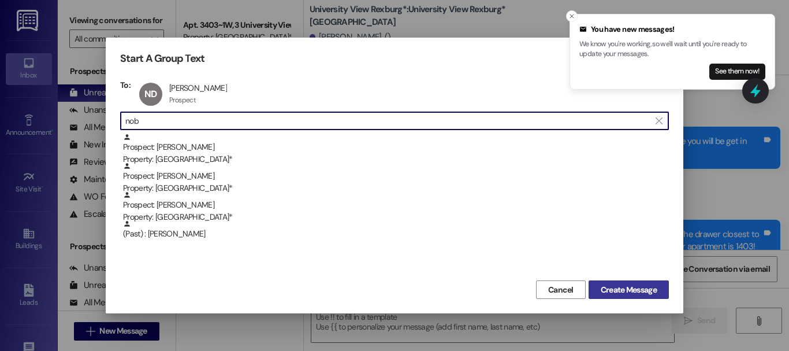
click at [646, 288] on span "Create Message" at bounding box center [629, 290] width 56 height 12
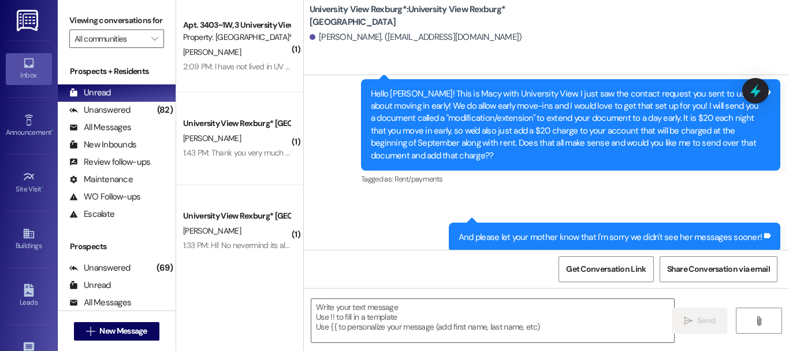
scroll to position [1103, 0]
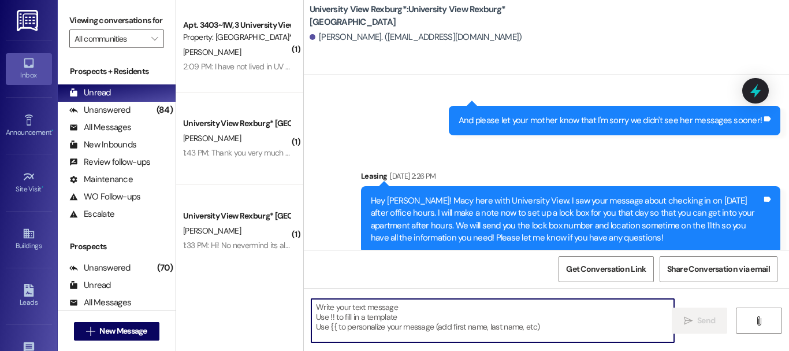
paste textarea "When you first walk into the main building, to your right will be a desk with 3…"
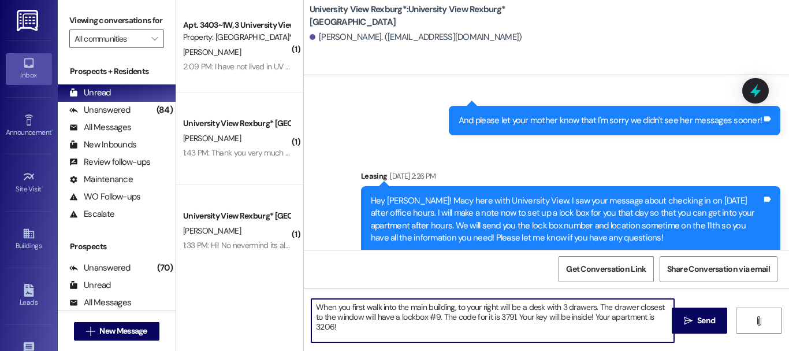
click at [314, 303] on textarea "When you first walk into the main building, to your right will be a desk with 3…" at bounding box center [492, 320] width 363 height 43
click at [451, 324] on textarea "Here is the information for you lock box. When you first walk into the main bui…" at bounding box center [492, 320] width 363 height 43
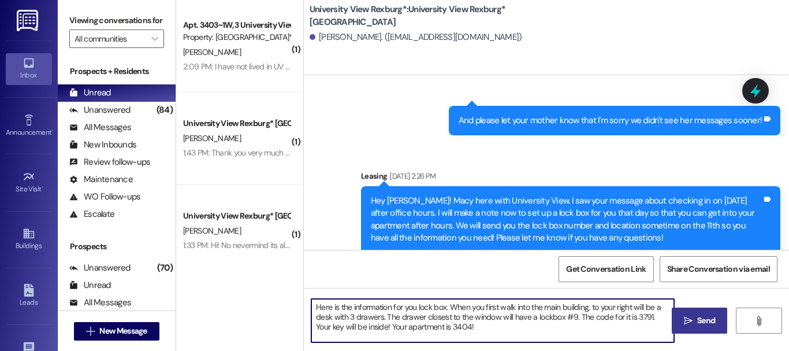
type textarea "Here is the information for you lock box. When you first walk into the main bui…"
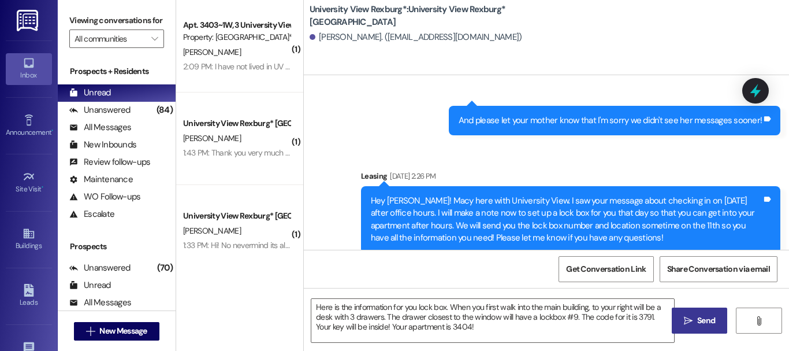
click at [712, 320] on span "Send" at bounding box center [706, 320] width 23 height 12
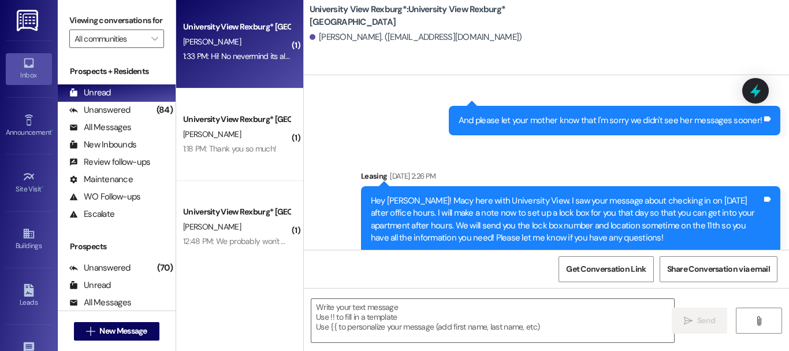
scroll to position [194, 0]
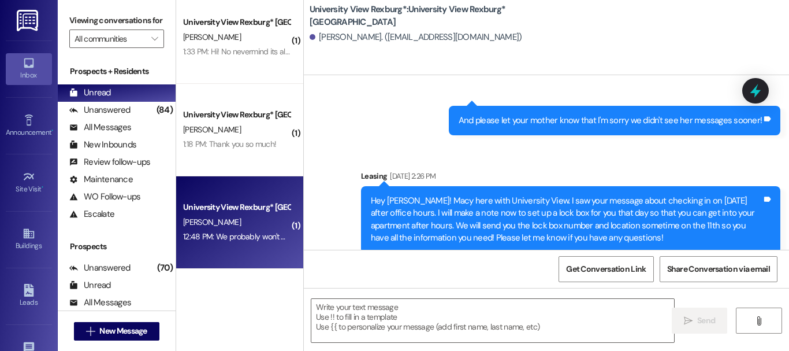
click at [226, 233] on div "12:48 PM: We probably won't be there until 6:30, so a lock box would be awesome…" at bounding box center [431, 236] width 496 height 10
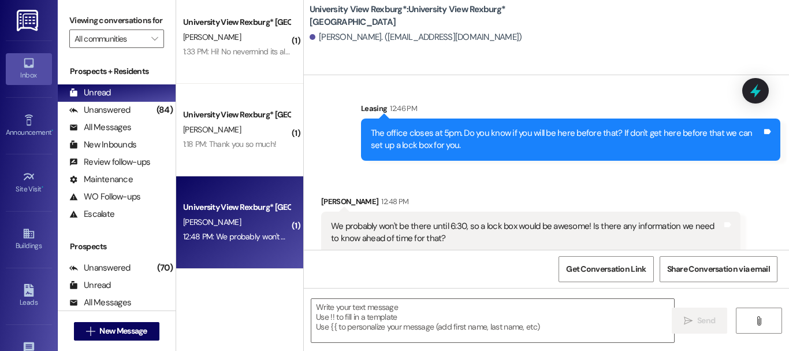
scroll to position [1271, 0]
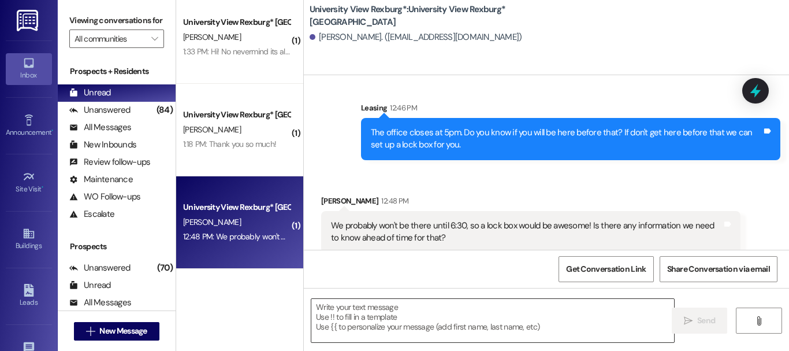
click at [478, 323] on textarea at bounding box center [492, 320] width 363 height 43
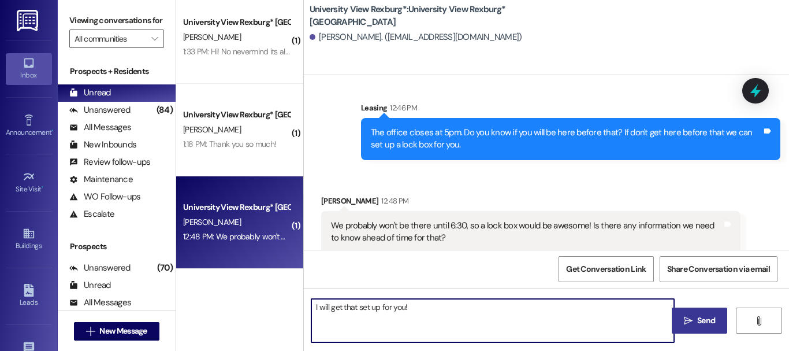
type textarea "I will get that set up for you!"
click at [712, 326] on span "Send" at bounding box center [706, 320] width 23 height 12
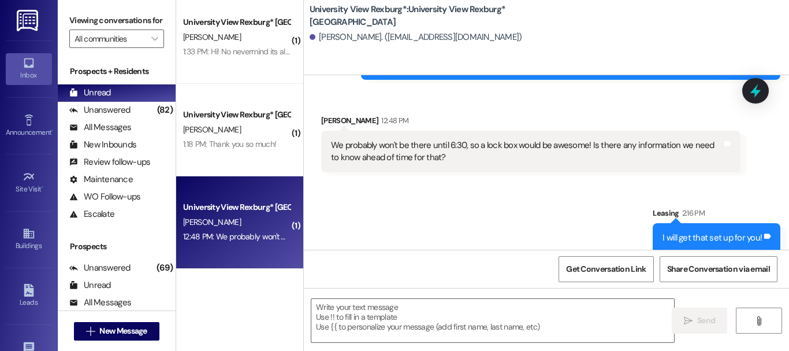
scroll to position [2, 0]
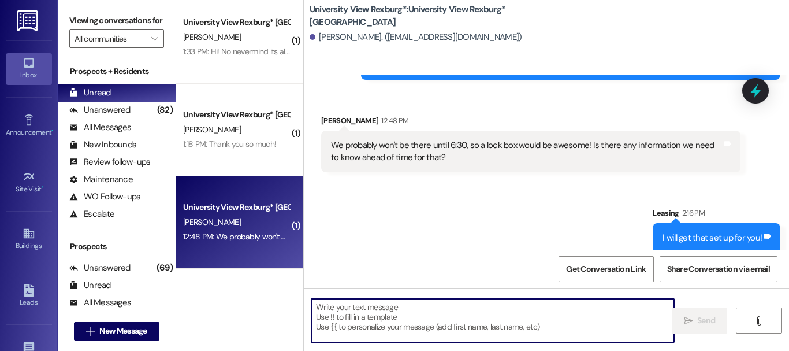
paste textarea "When you first walk into the main building, to your right will be a desk with 3…"
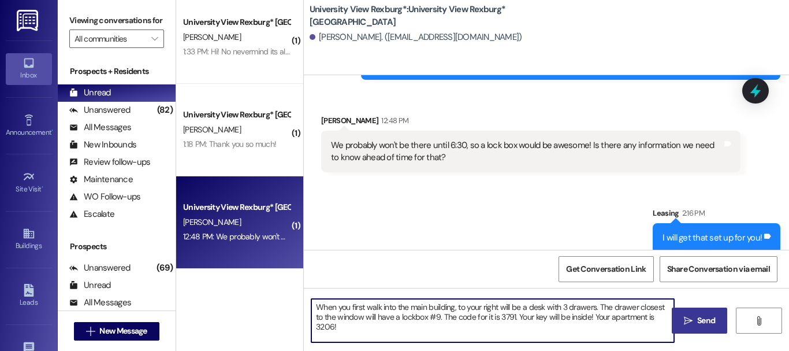
click at [314, 305] on textarea "When you first walk into the main building, to your right will be a desk with 3…" at bounding box center [492, 320] width 363 height 43
click at [438, 313] on textarea "When you first walk into the main building, to your right will be a desk with 3…" at bounding box center [492, 320] width 363 height 43
click at [513, 314] on textarea "When you first walk into the main building, to your right will be a desk with 3…" at bounding box center [492, 320] width 363 height 43
click at [331, 324] on textarea "When you first walk into the main building, to your right will be a desk with 3…" at bounding box center [492, 320] width 363 height 43
type textarea "When you first walk into the main building, to your right will be a desk with 3…"
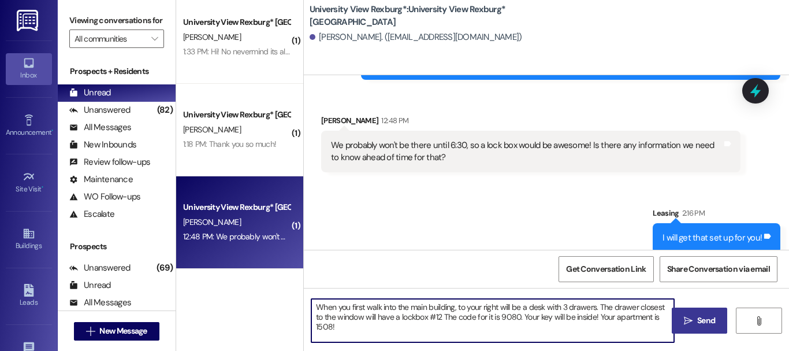
click at [690, 322] on span " Send" at bounding box center [700, 320] width 36 height 12
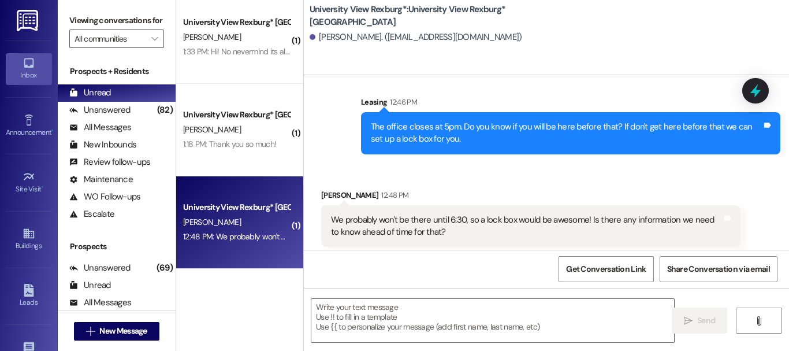
scroll to position [1270, 0]
